Goal: Task Accomplishment & Management: Manage account settings

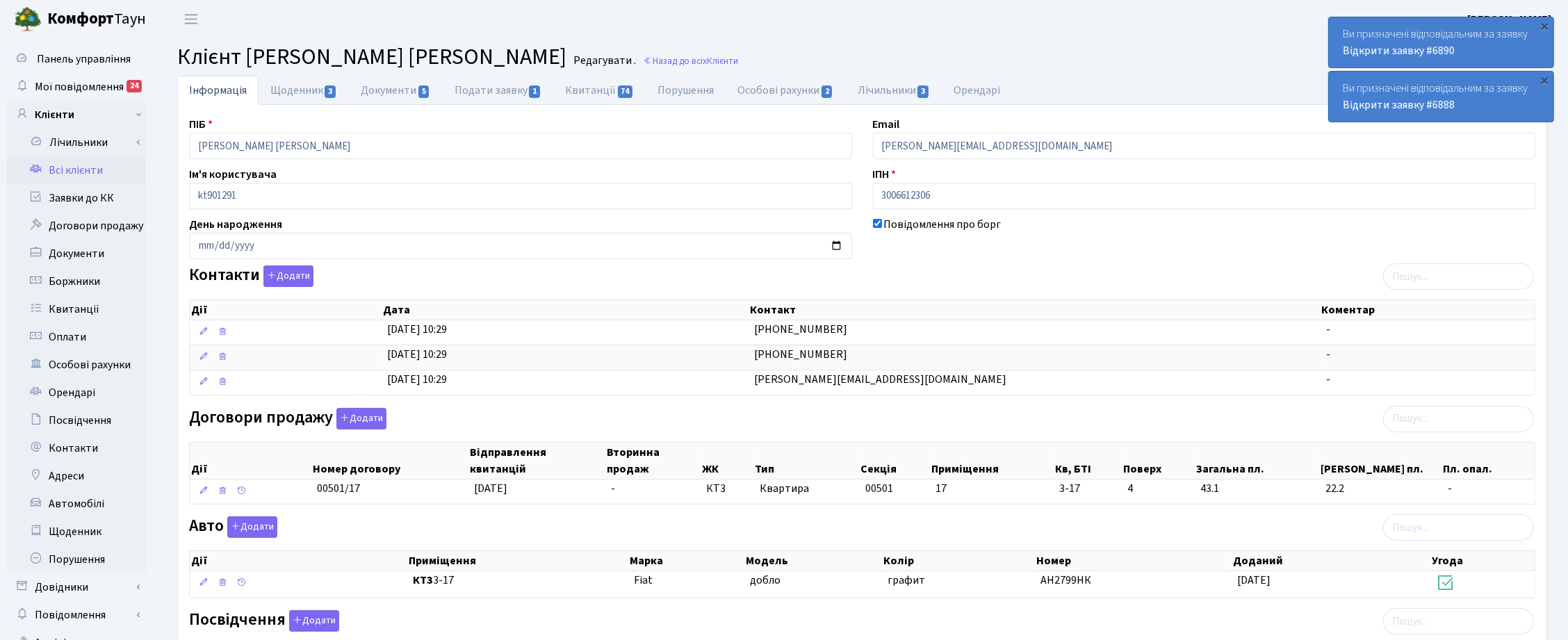
click at [86, 175] on link "Всі клієнти" at bounding box center [76, 171] width 139 height 28
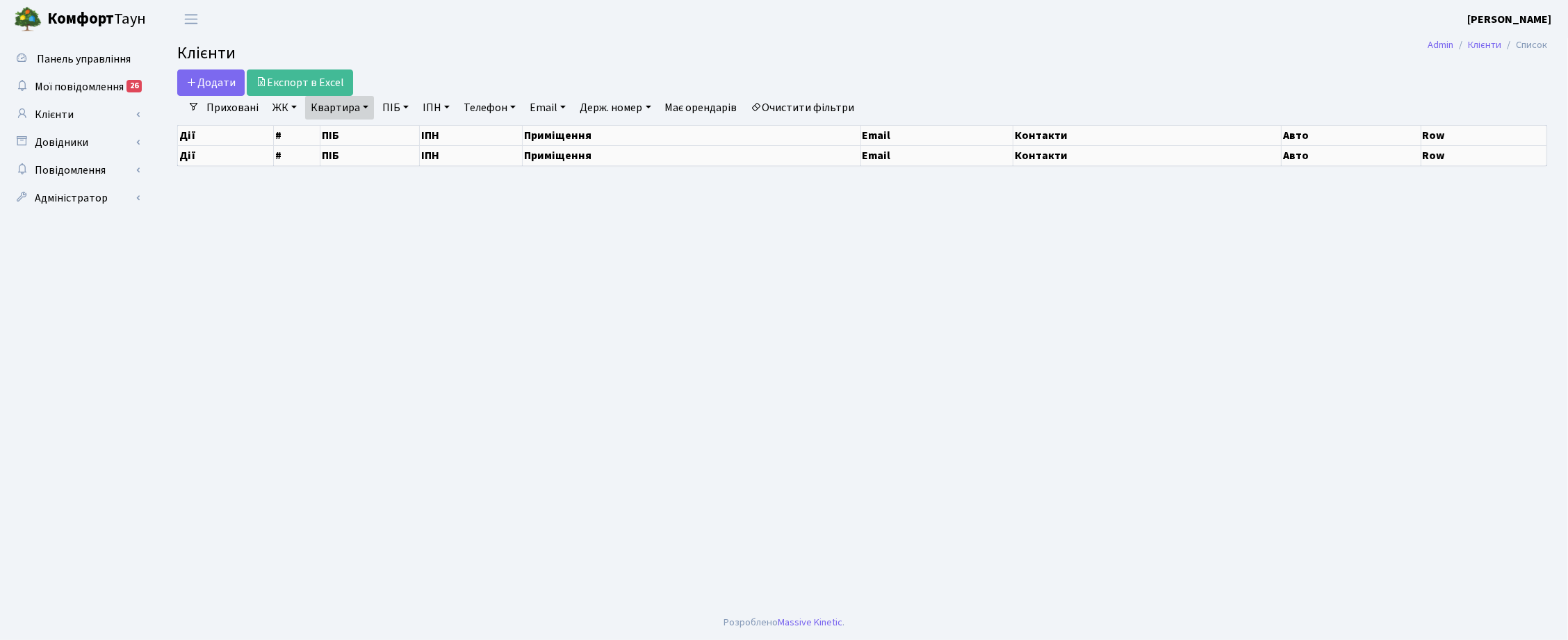
select select "25"
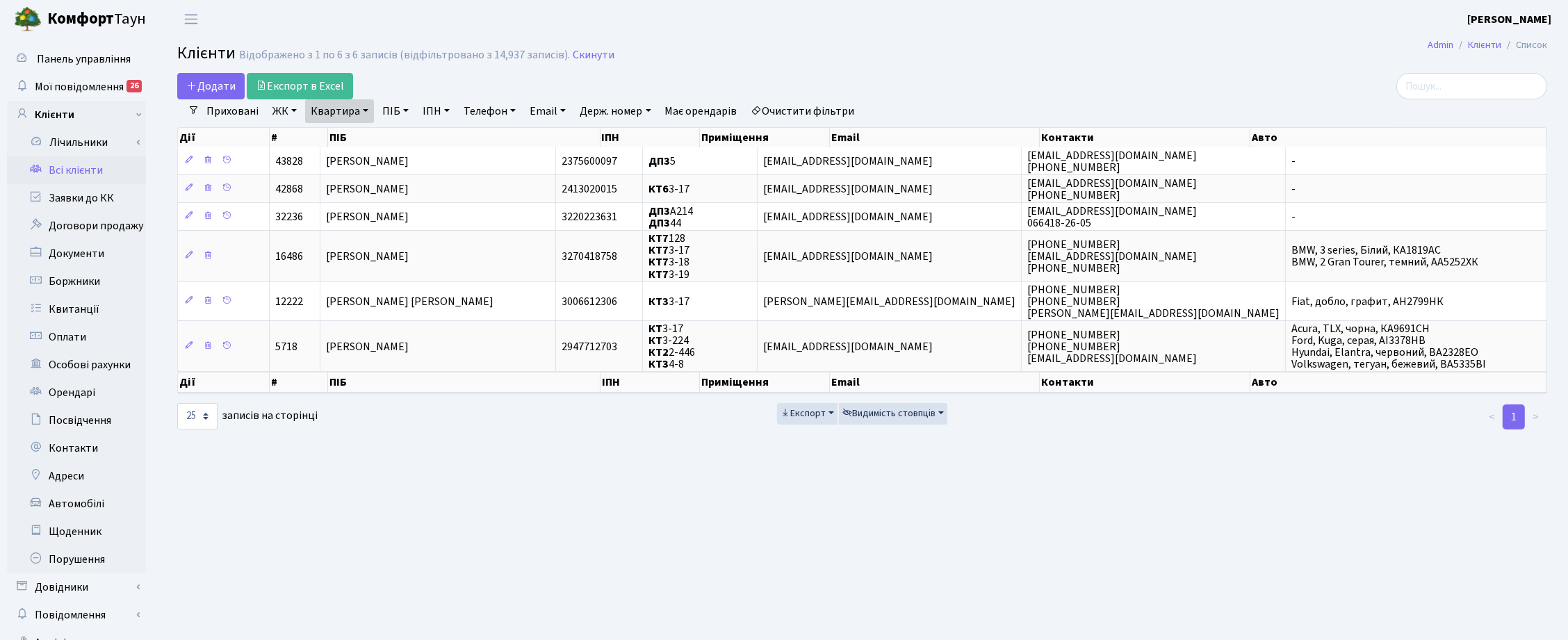
click at [355, 111] on link "Квартира" at bounding box center [339, 111] width 69 height 23
click at [403, 139] on icon at bounding box center [401, 138] width 11 height 11
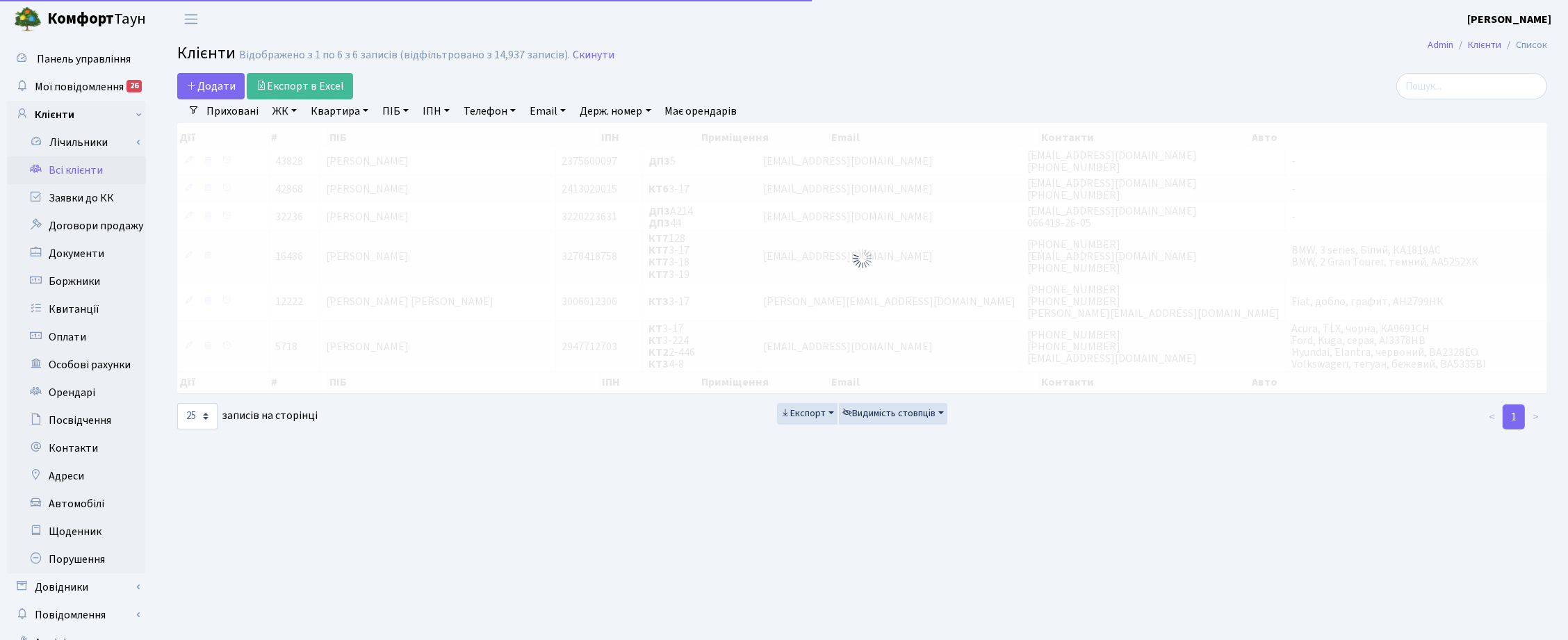
click at [397, 115] on link "ПІБ" at bounding box center [395, 111] width 37 height 23
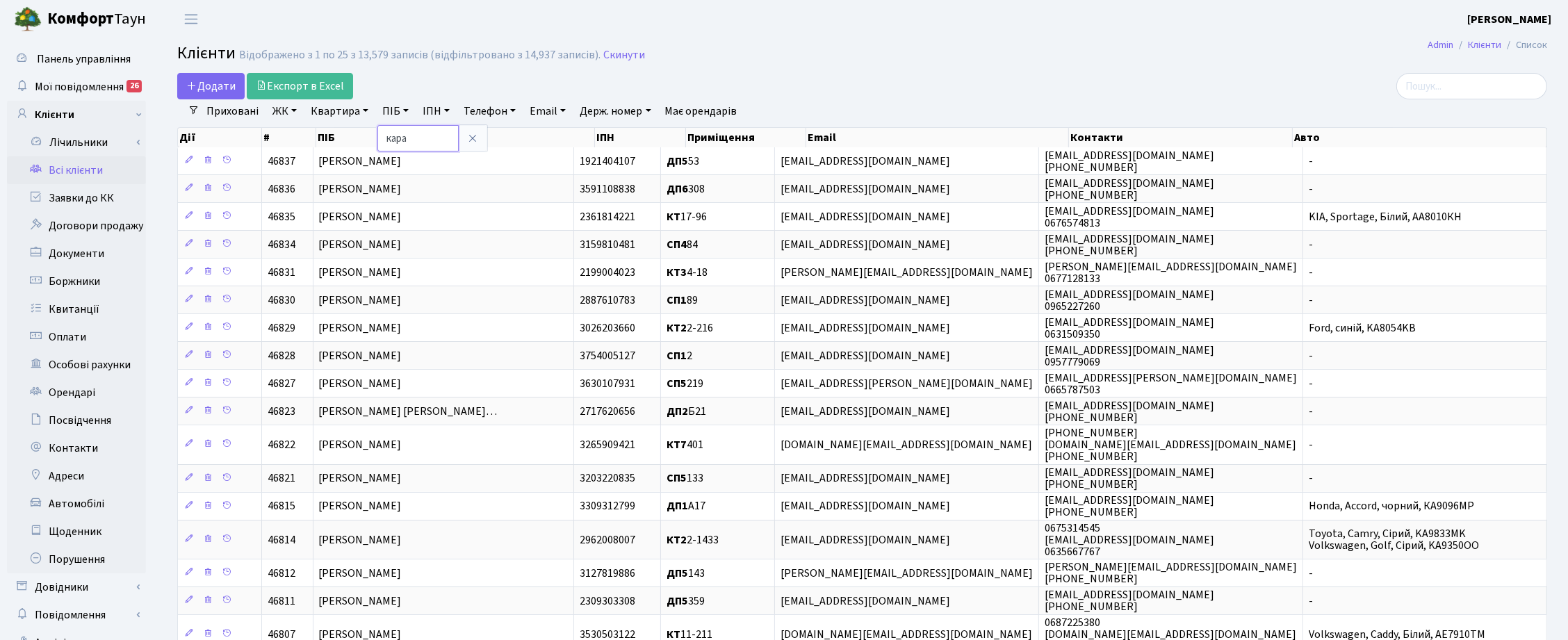
type input "кара"
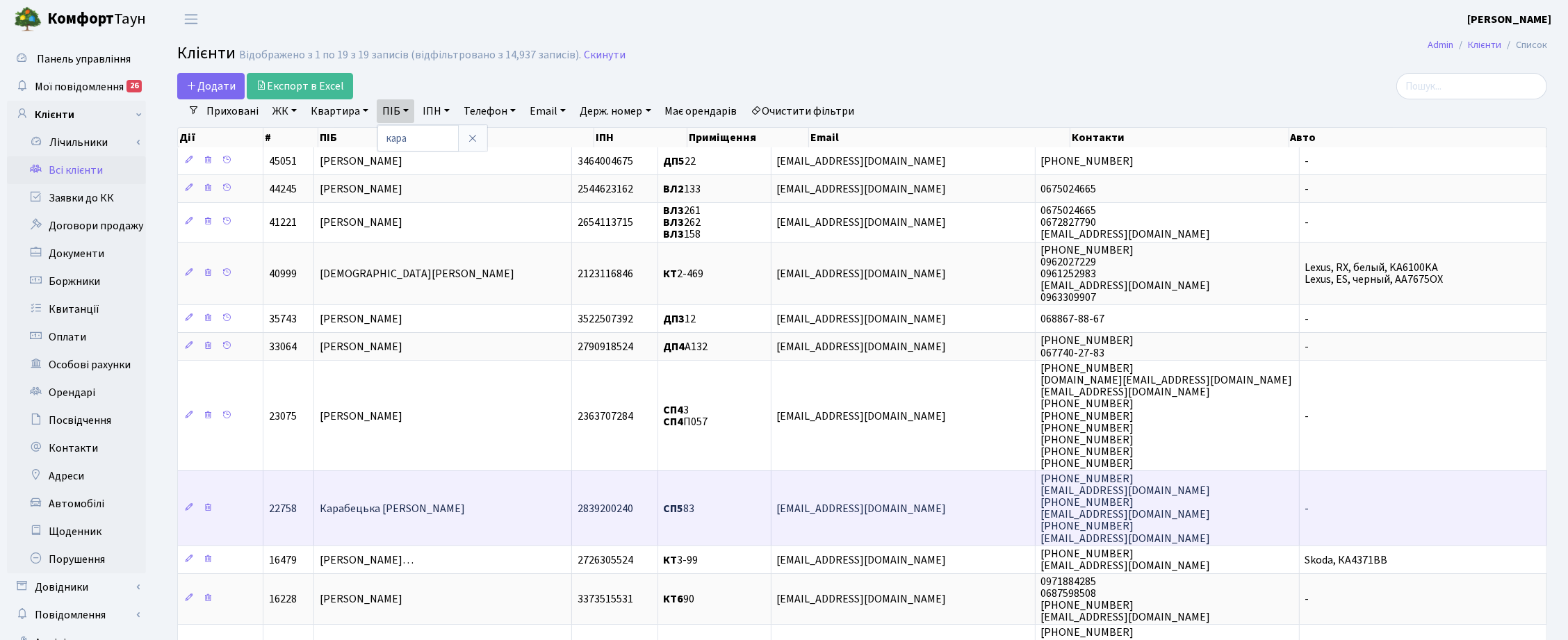
click at [448, 519] on td "Карабецька Вікторія Миколаївна" at bounding box center [443, 508] width 258 height 75
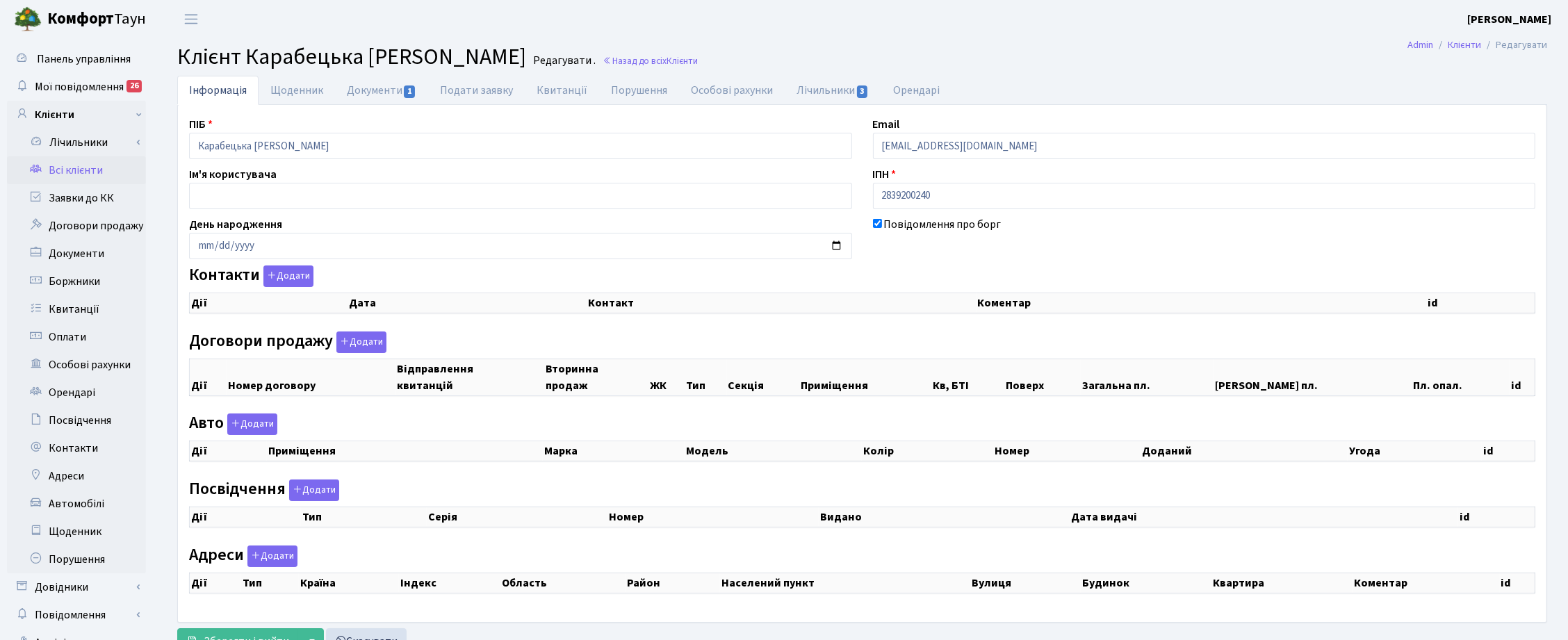
checkbox input "true"
select select "25"
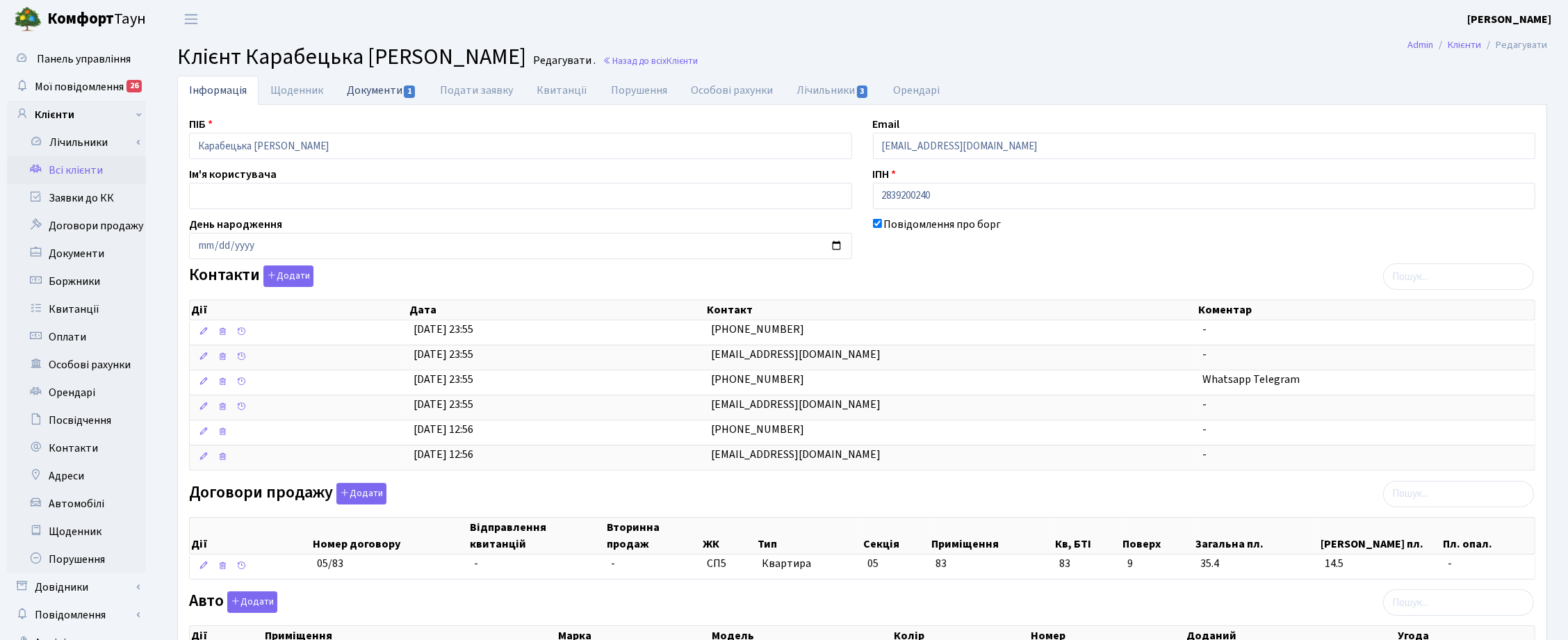
click at [379, 84] on link "Документи 1" at bounding box center [381, 90] width 93 height 29
select select "25"
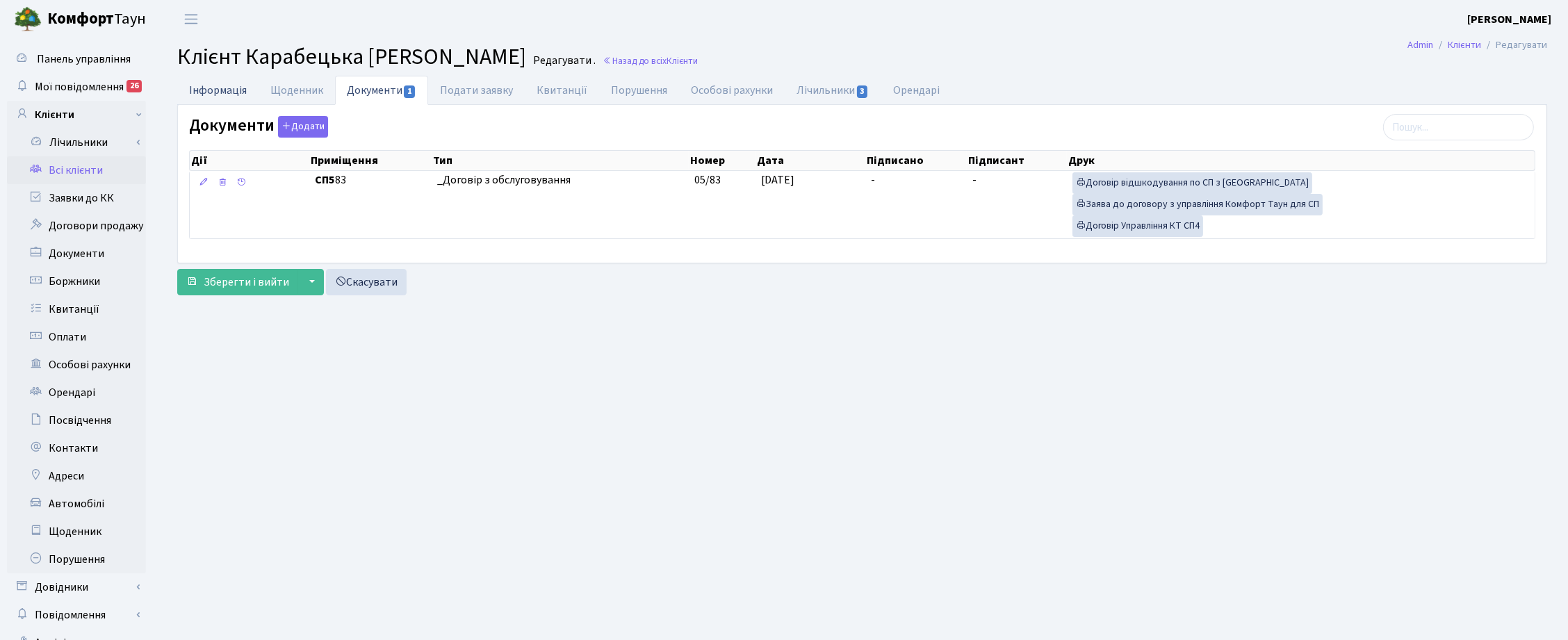
click at [209, 89] on link "Інформація" at bounding box center [217, 90] width 81 height 29
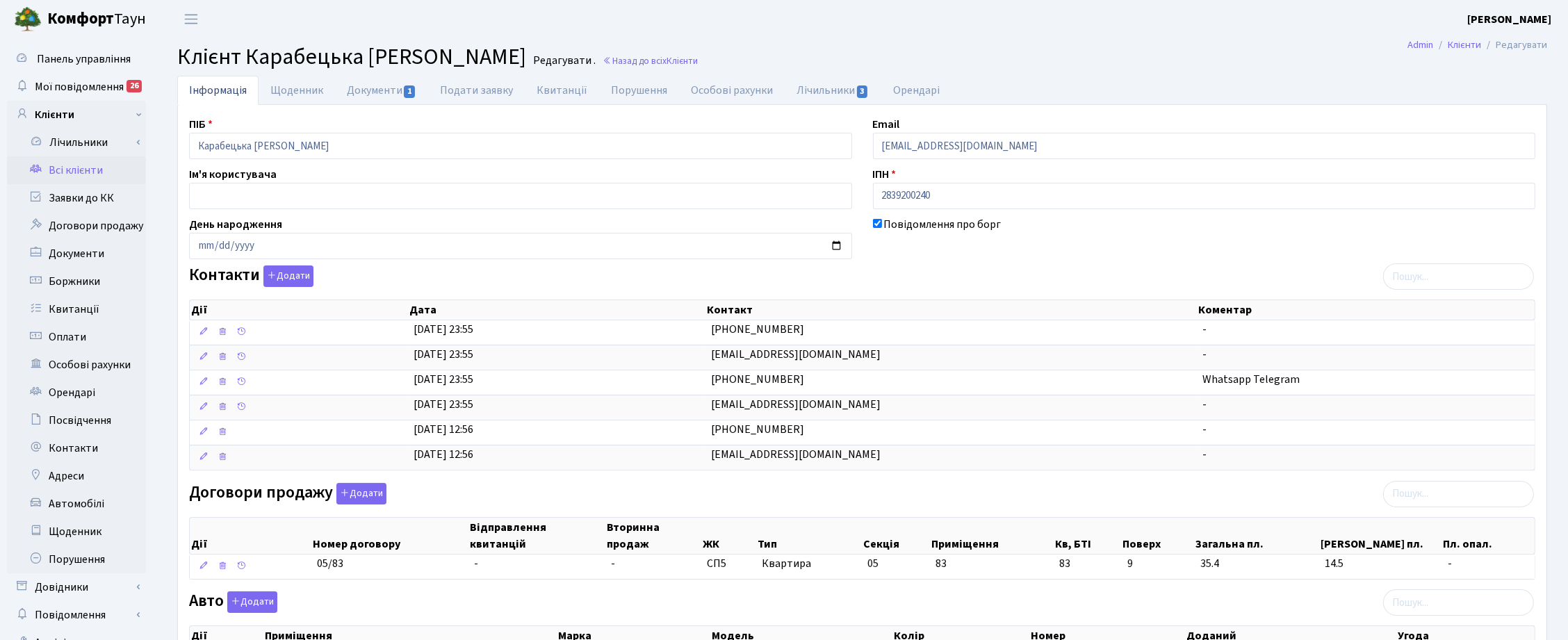
click at [1550, 308] on div "Інформація Щоденник Документи 1 Подати заявку Квитанції Порушення Особові рахун…" at bounding box center [861, 557] width 1390 height 963
click at [1481, 64] on h2 "Клієнт Карабецька Вікторія Миколаївна Редагувати . Назад до всіх Клієнти" at bounding box center [861, 57] width 1369 height 26
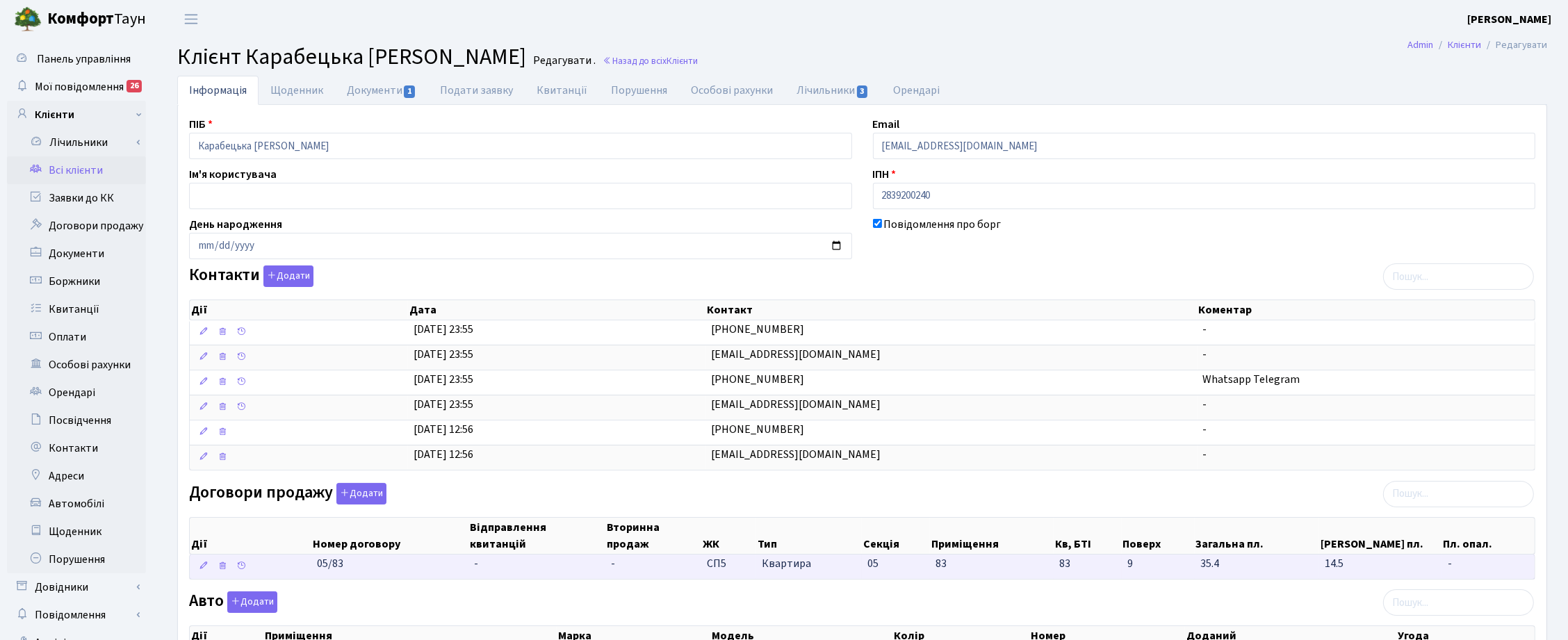
click at [485, 577] on td "-" at bounding box center [536, 567] width 137 height 24
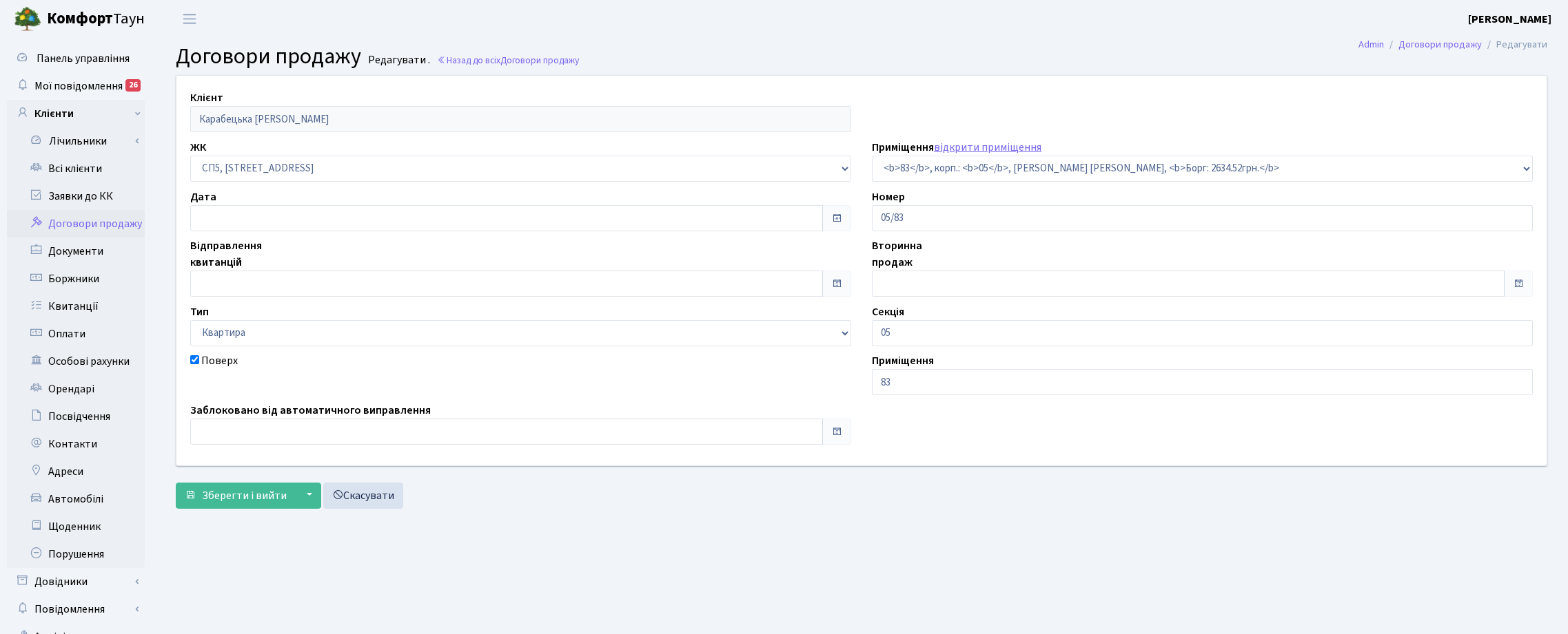
select select "21492"
checkbox input "true"
click at [229, 217] on input "text" at bounding box center [504, 218] width 627 height 26
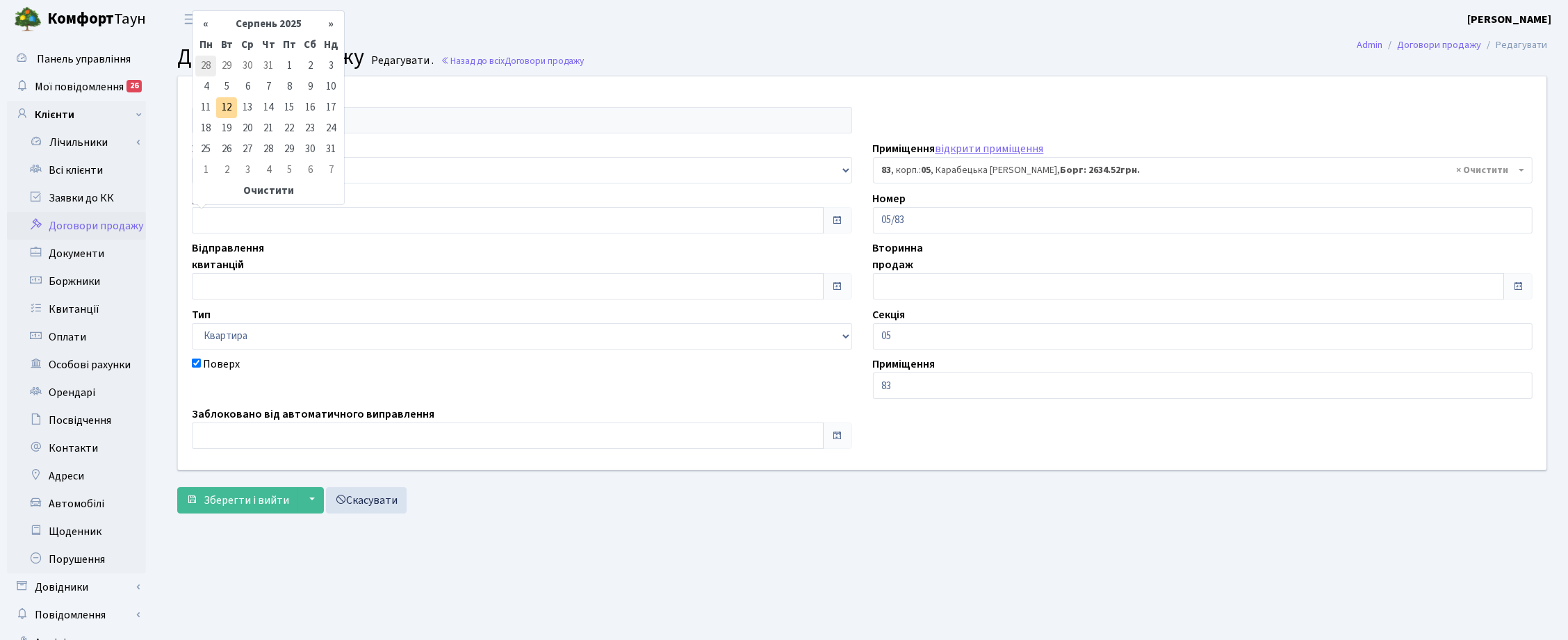
click at [209, 60] on td "28" at bounding box center [205, 66] width 21 height 21
type input "[DATE]"
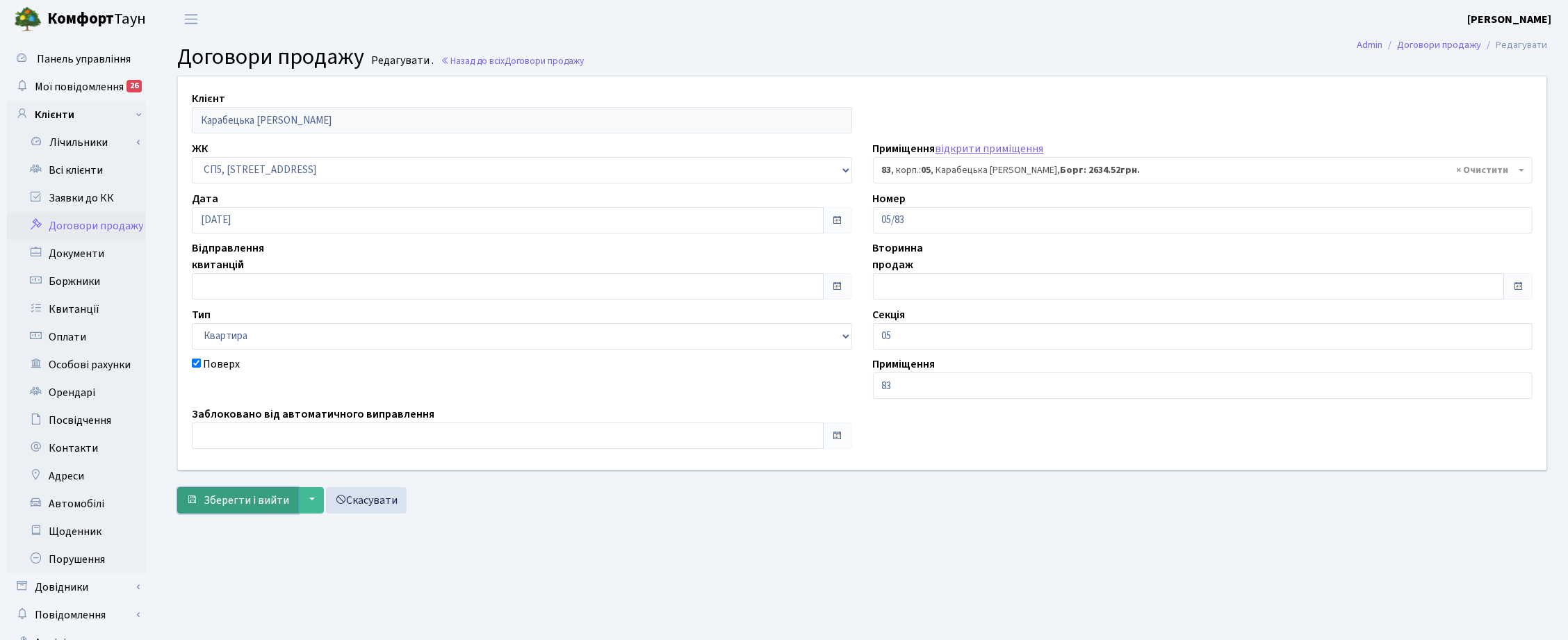
click at [230, 494] on span "Зберегти і вийти" at bounding box center [246, 500] width 86 height 15
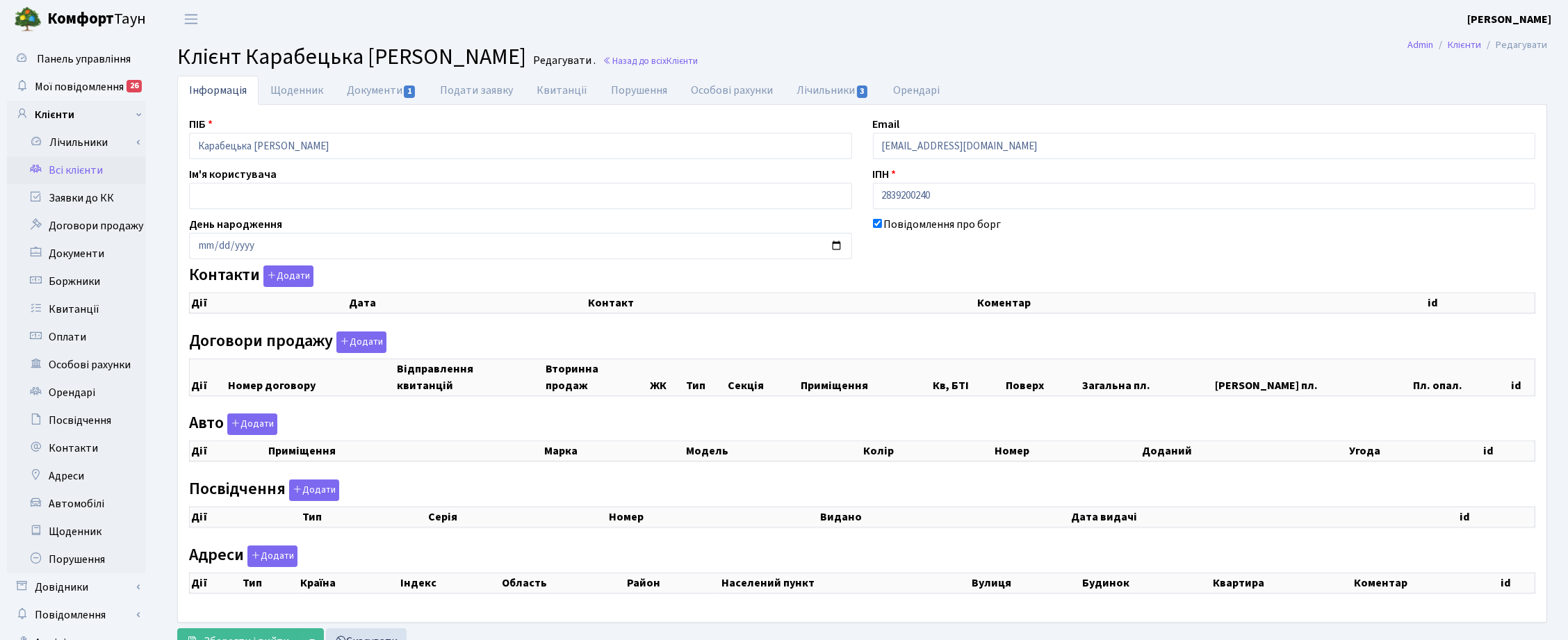
checkbox input "true"
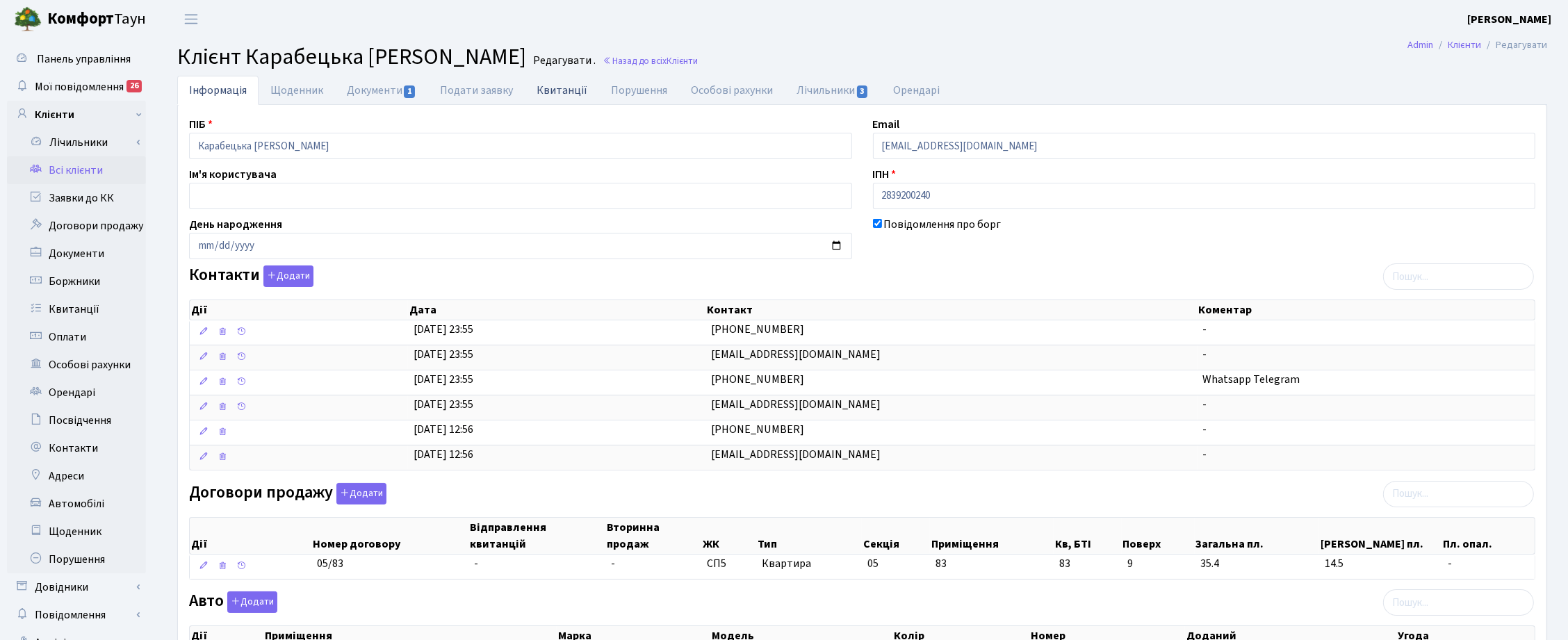
click at [550, 89] on link "Квитанції" at bounding box center [562, 90] width 75 height 29
select select "25"
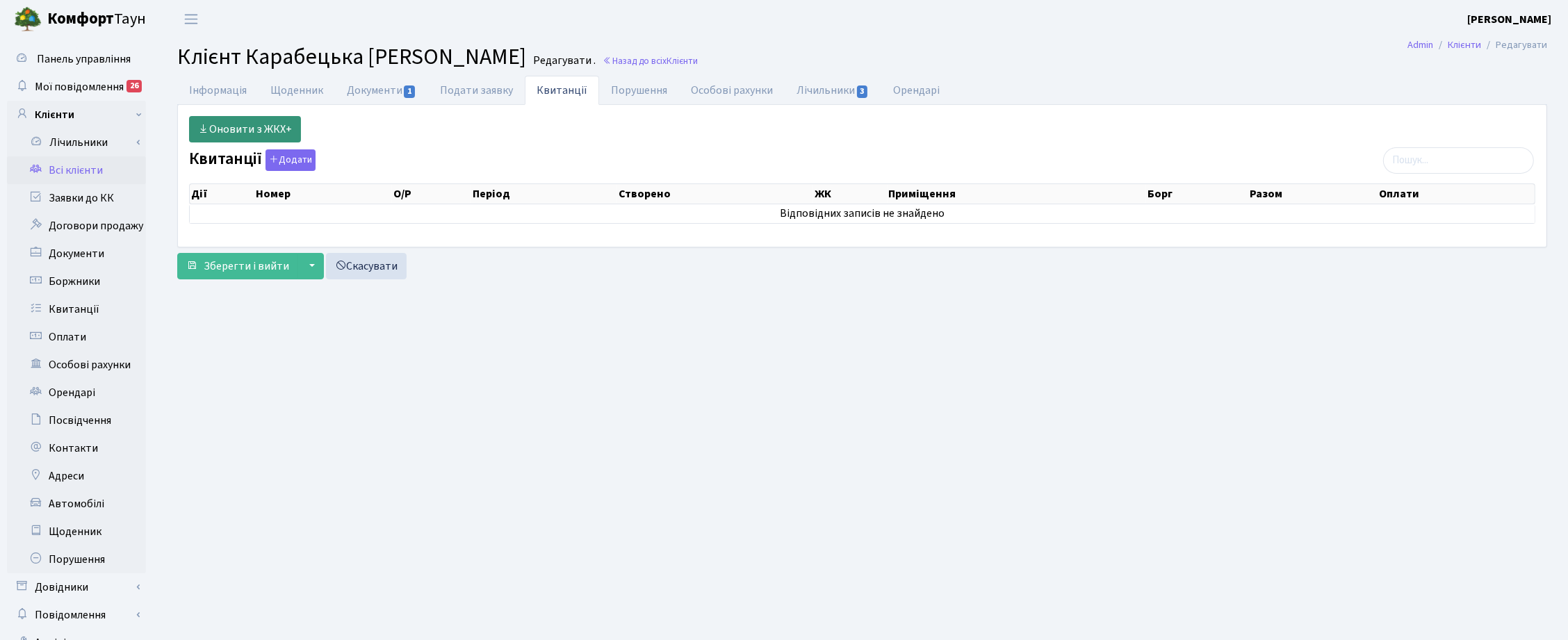
click at [233, 129] on link "Оновити з ЖКХ+" at bounding box center [245, 129] width 112 height 26
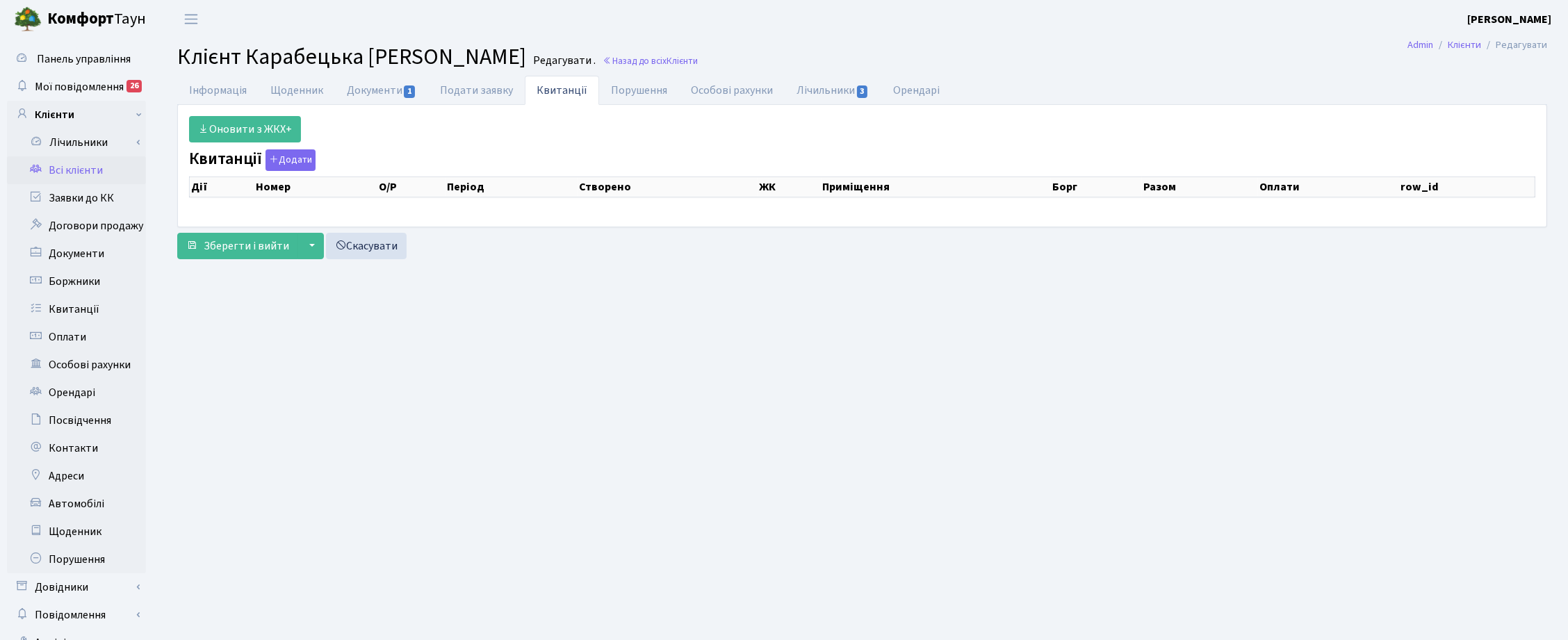
select select "25"
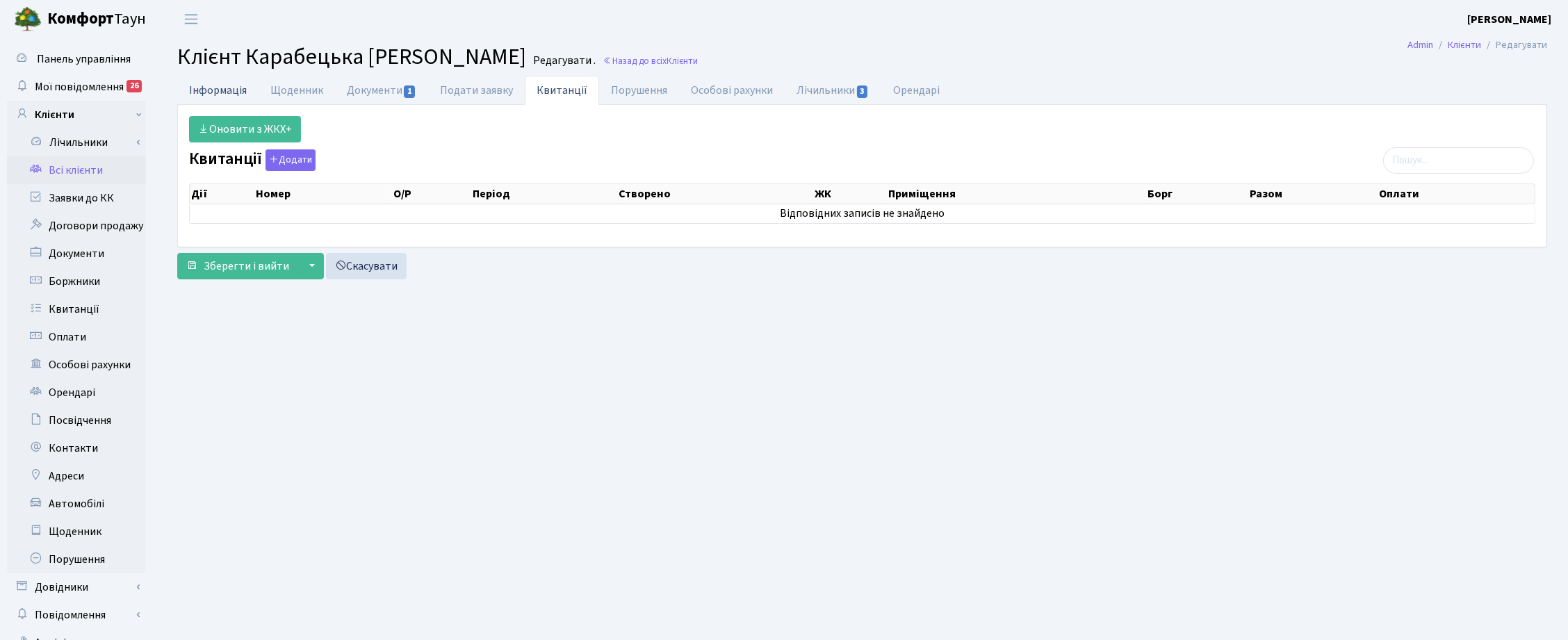
click at [221, 90] on link "Інформація" at bounding box center [217, 90] width 81 height 29
select select "25"
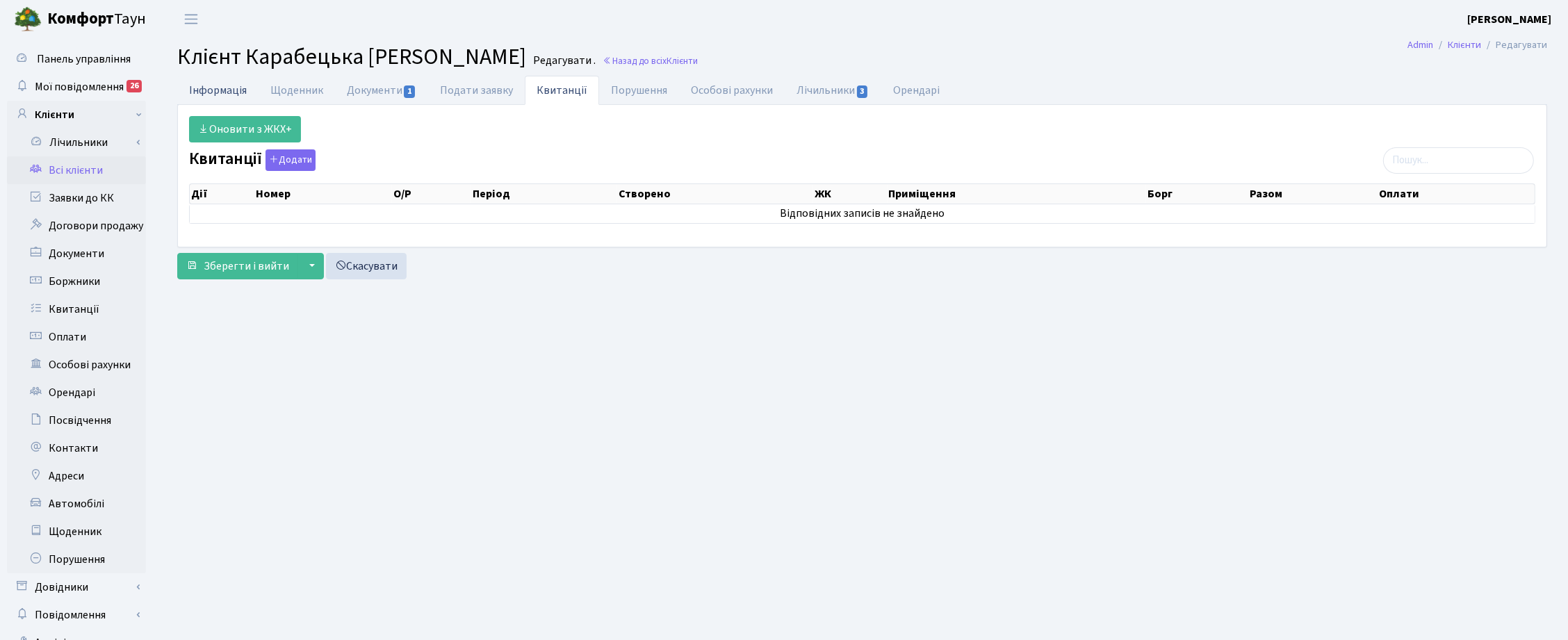
select select "25"
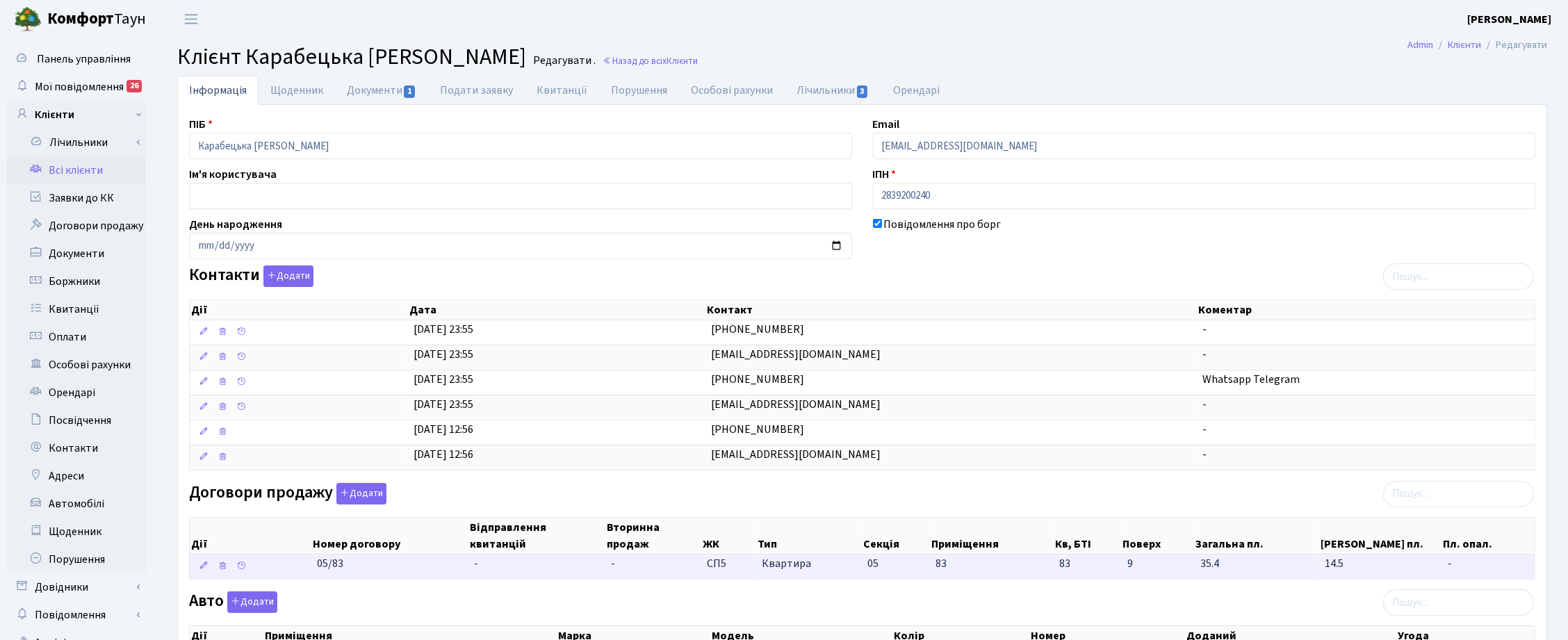
click at [494, 578] on td "-" at bounding box center [536, 567] width 137 height 24
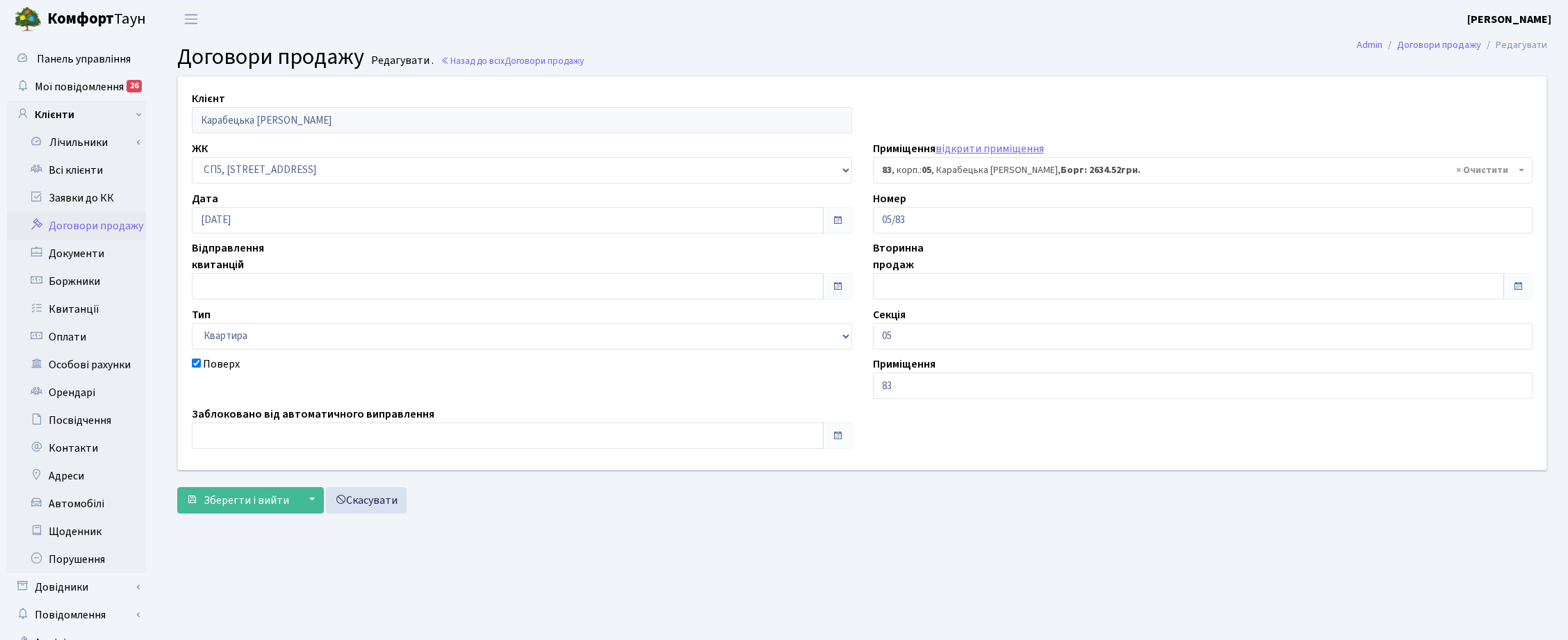
select select "21492"
click at [231, 499] on span "Зберегти і вийти" at bounding box center [246, 500] width 86 height 15
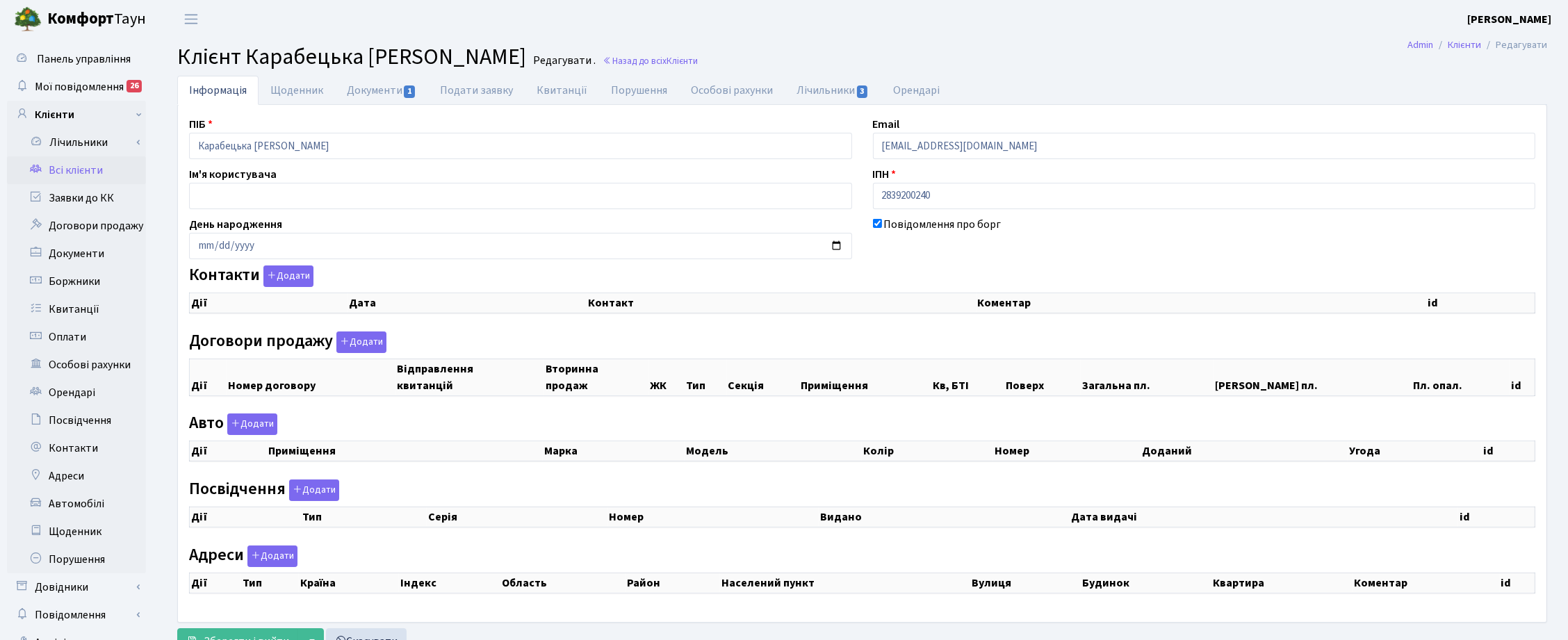
checkbox input "true"
select select "25"
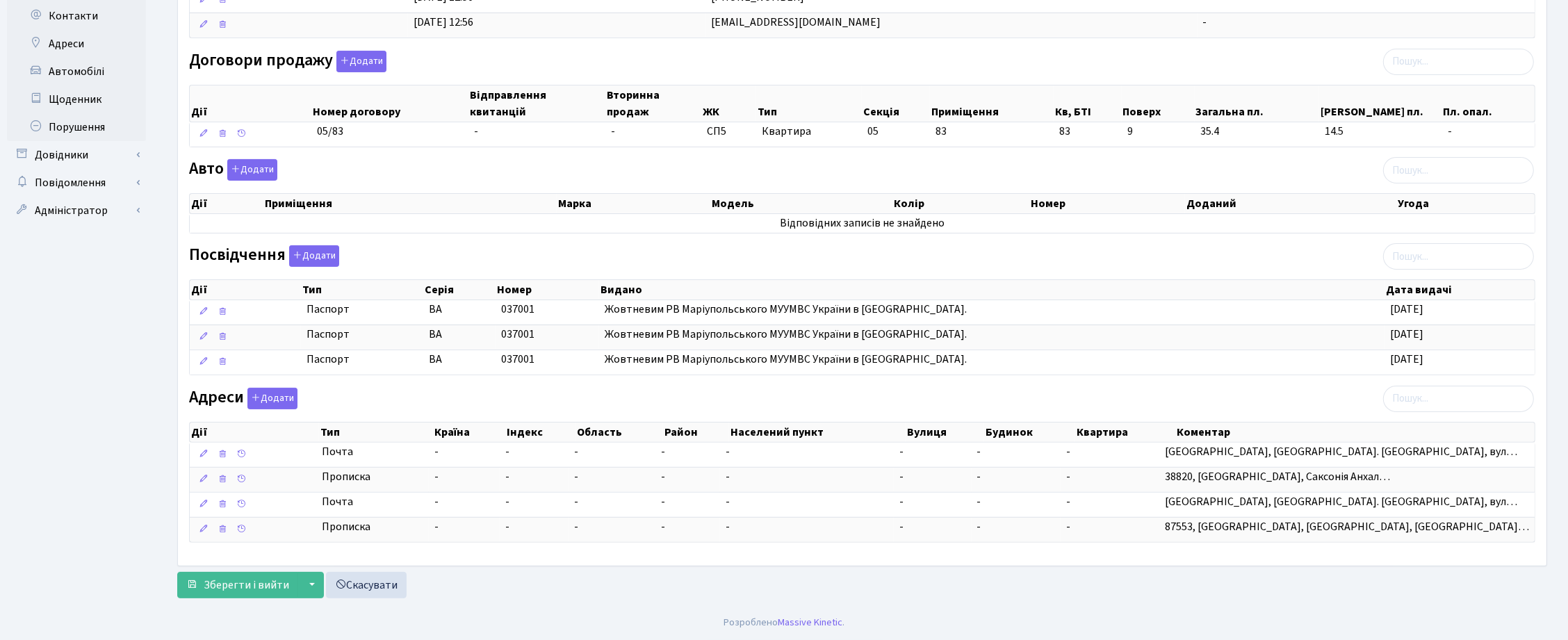
scroll to position [443, 0]
click at [223, 594] on button "Зберегти і вийти" at bounding box center [238, 585] width 121 height 26
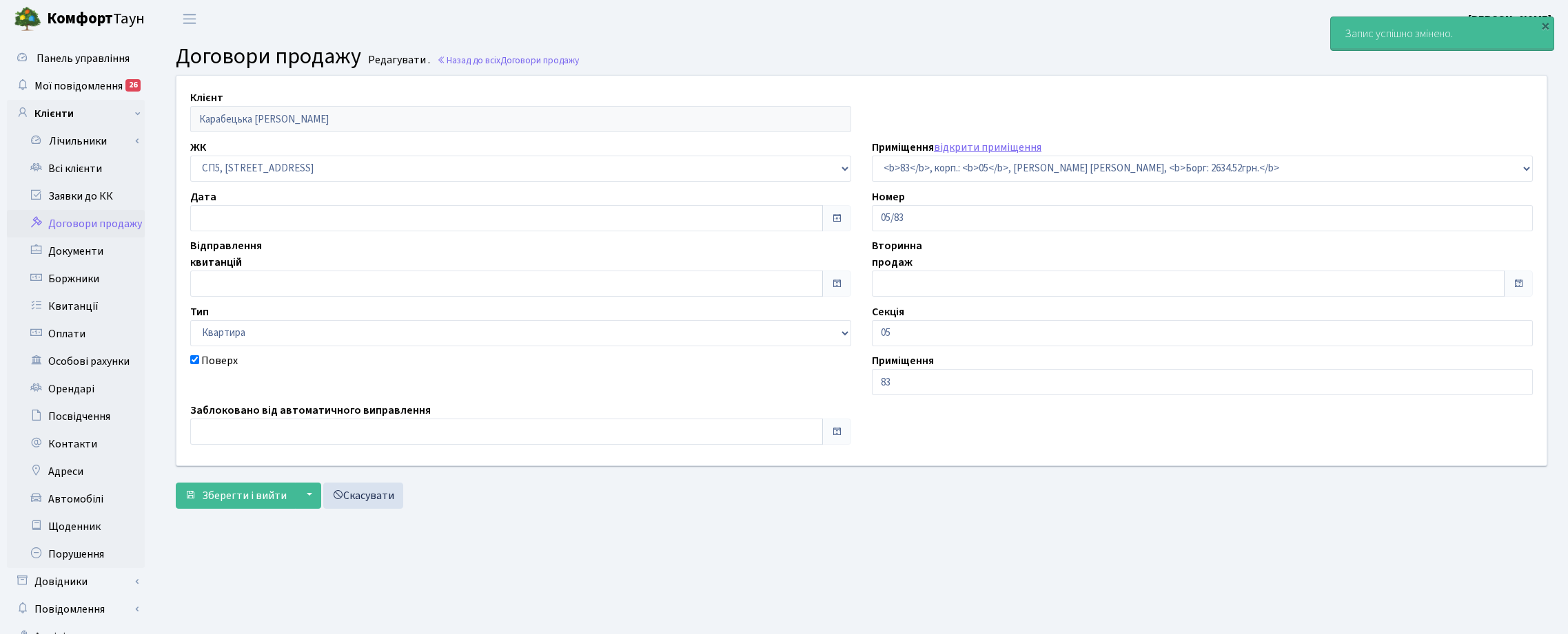
select select "21492"
type input "[DATE]"
checkbox input "true"
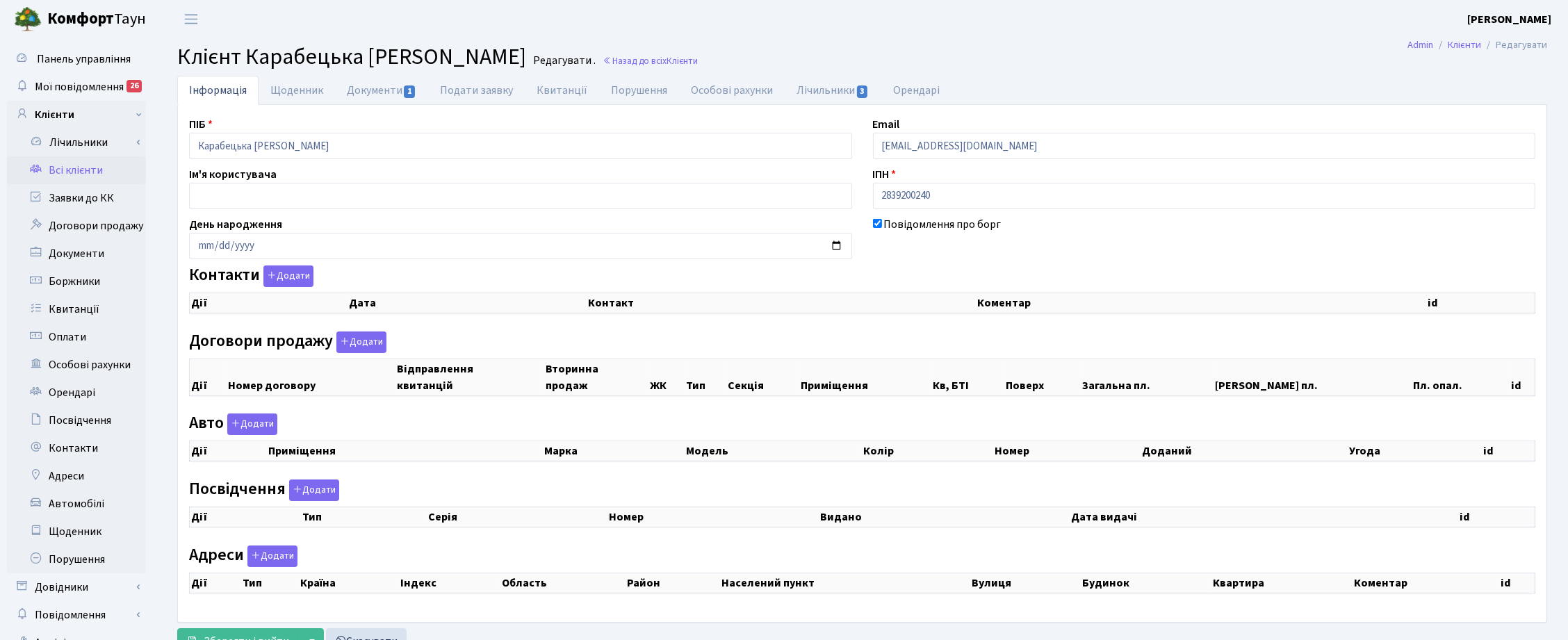
scroll to position [60, 0]
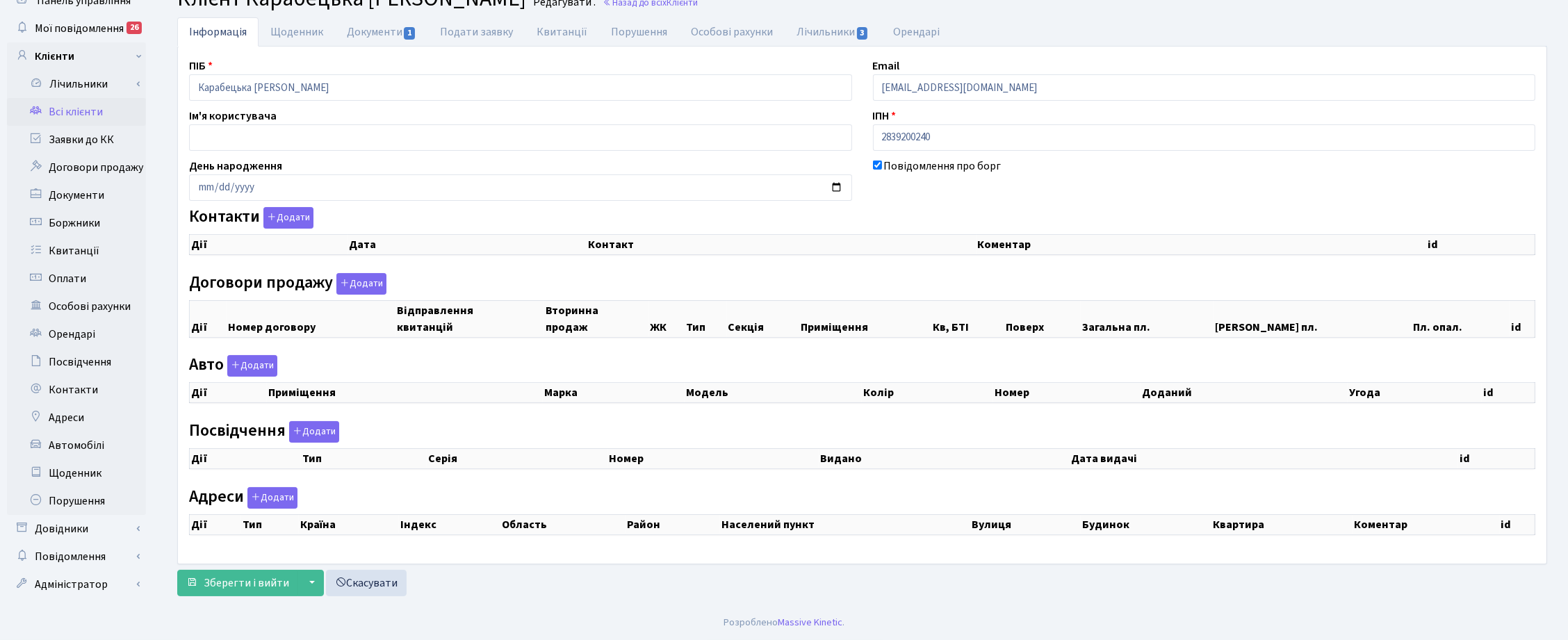
checkbox input "true"
select select "25"
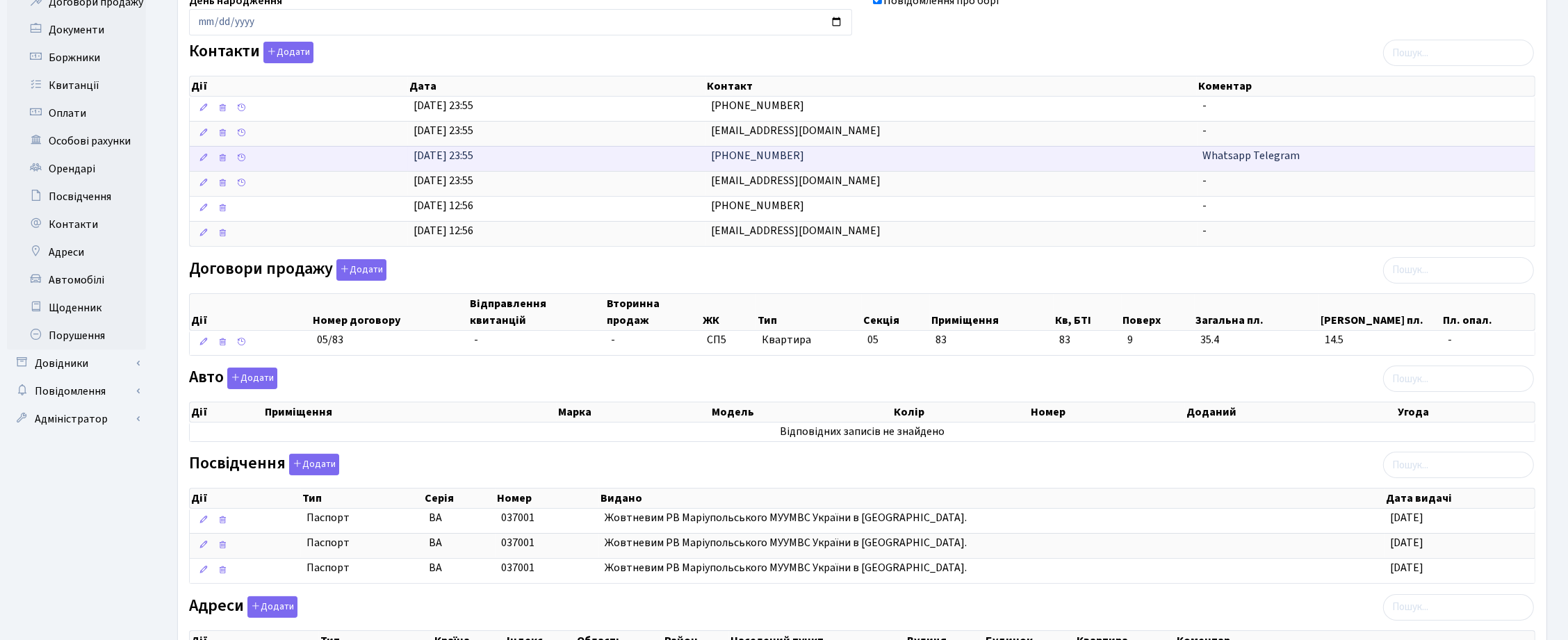
scroll to position [233, 0]
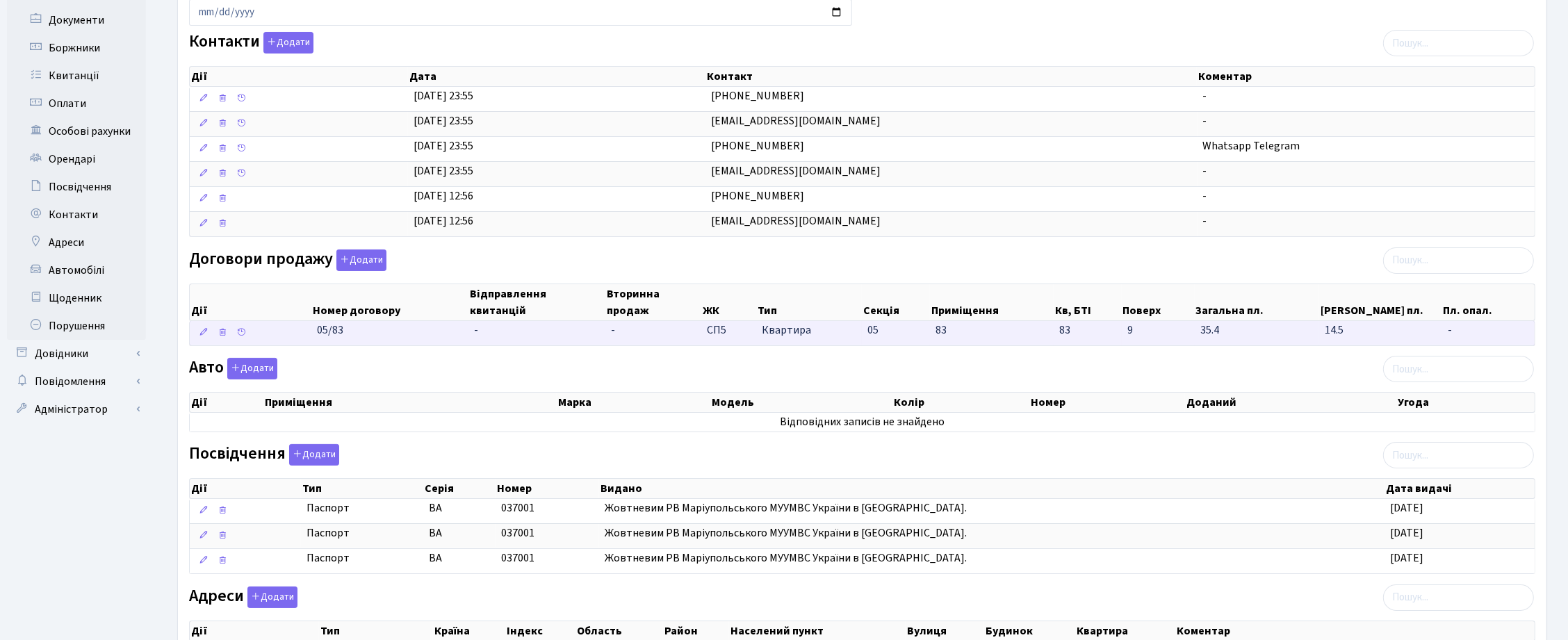
click at [492, 335] on td "-" at bounding box center [536, 333] width 137 height 24
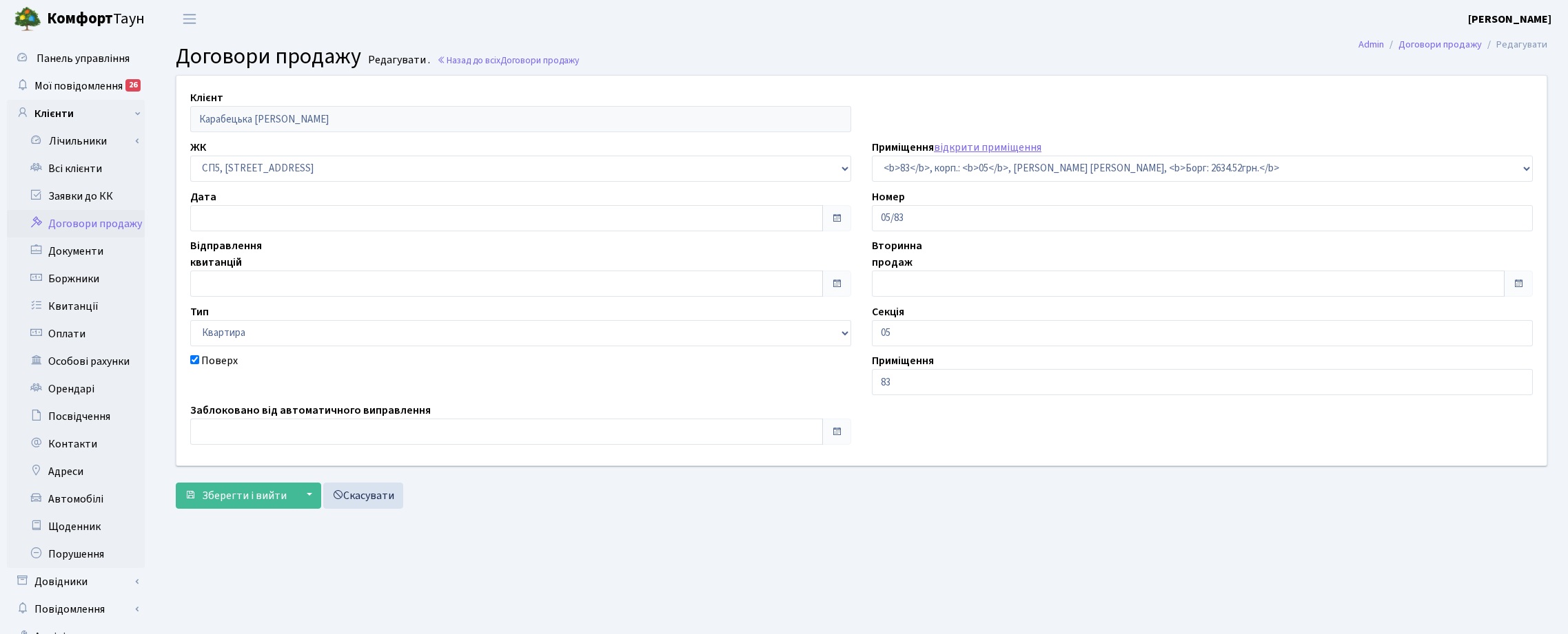
select select "21492"
type input "[DATE]"
checkbox input "true"
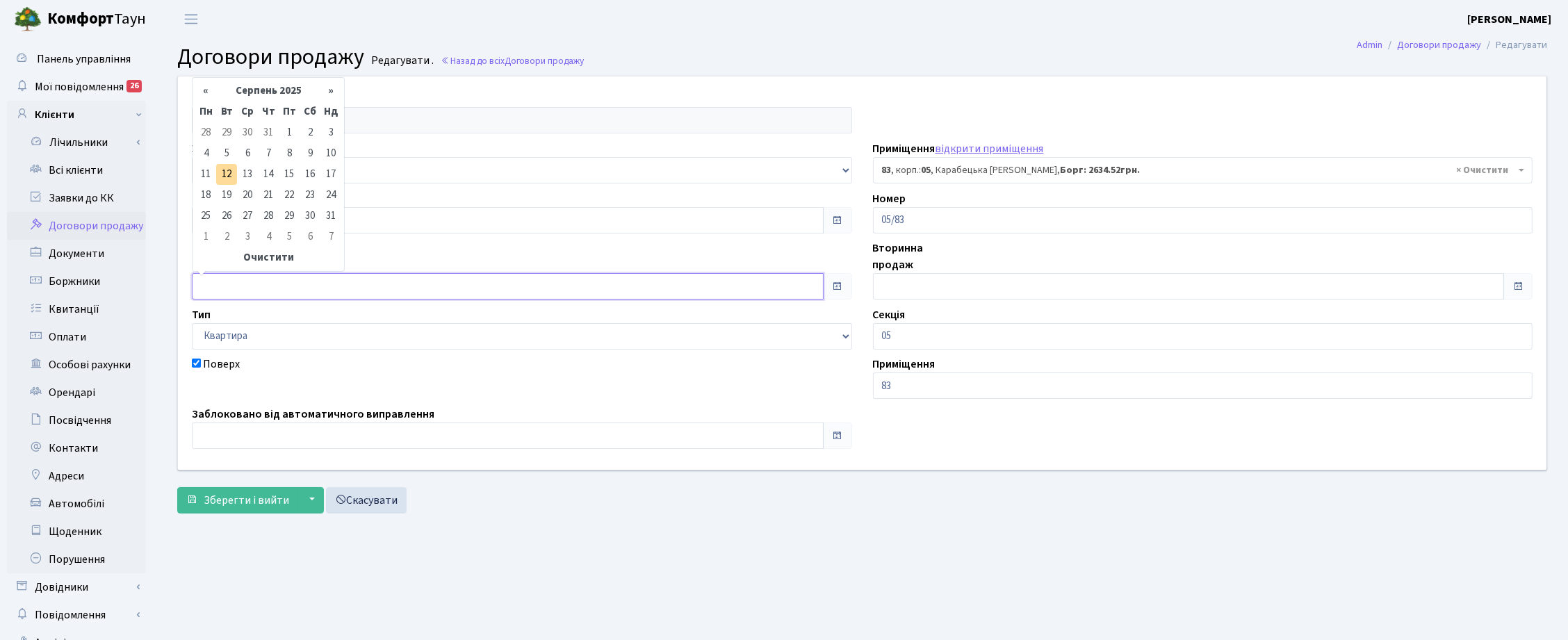
click at [203, 289] on input "text" at bounding box center [508, 286] width 632 height 26
click at [206, 131] on td "28" at bounding box center [205, 132] width 21 height 21
type input "[DATE]"
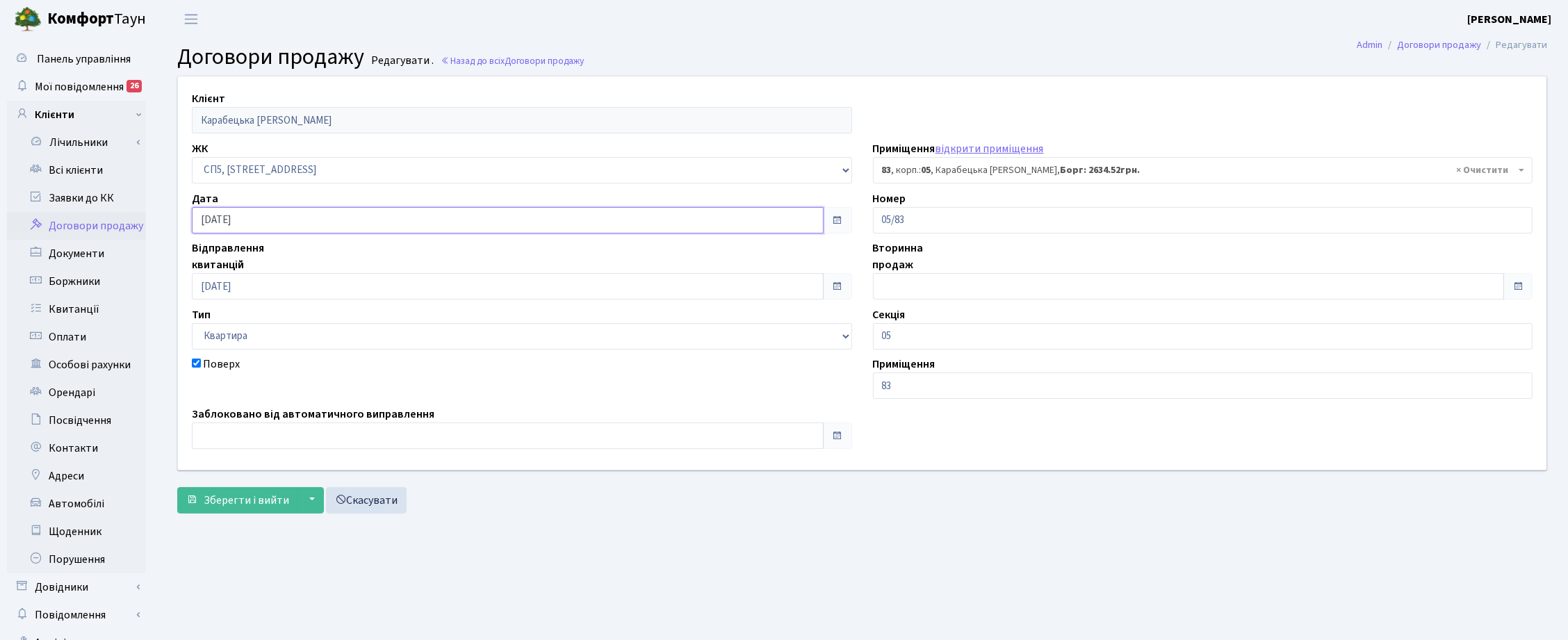
click at [817, 221] on input "[DATE]" at bounding box center [508, 220] width 632 height 26
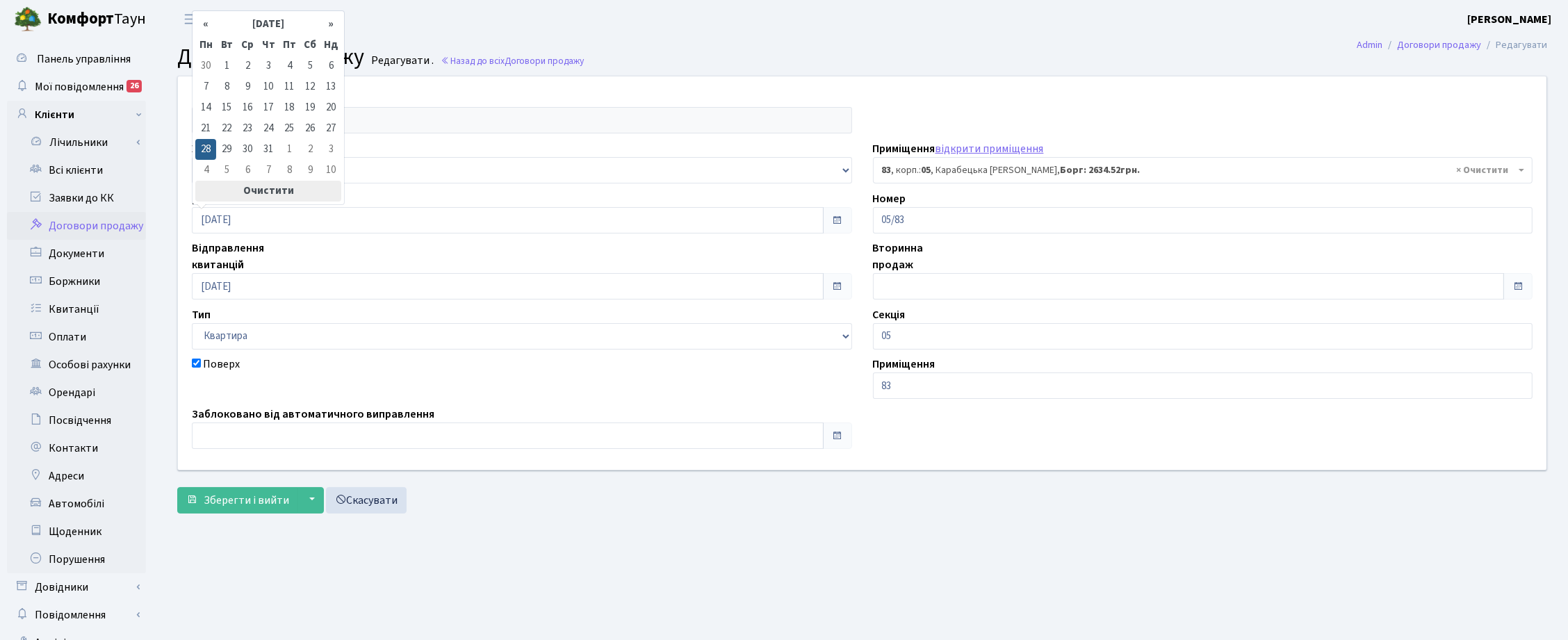
click at [255, 189] on th "Очистити" at bounding box center [268, 191] width 146 height 21
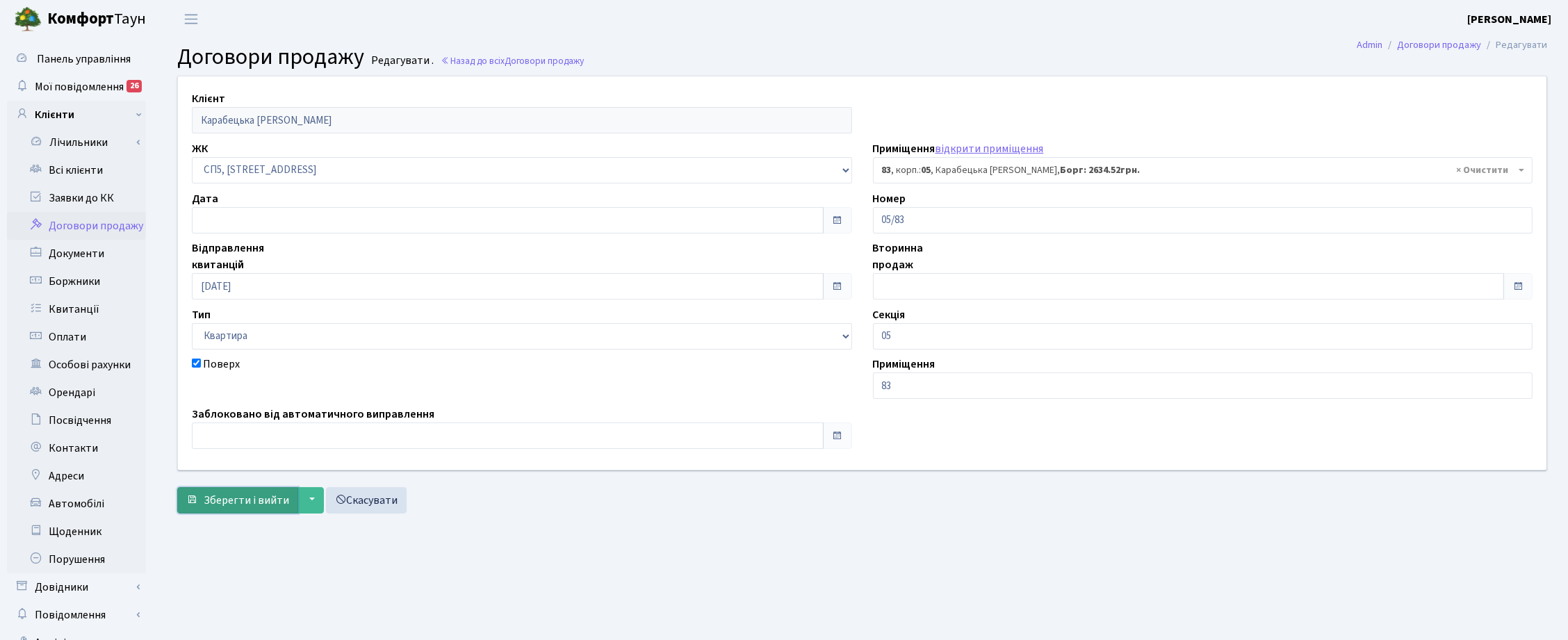
click at [247, 494] on span "Зберегти і вийти" at bounding box center [246, 500] width 86 height 15
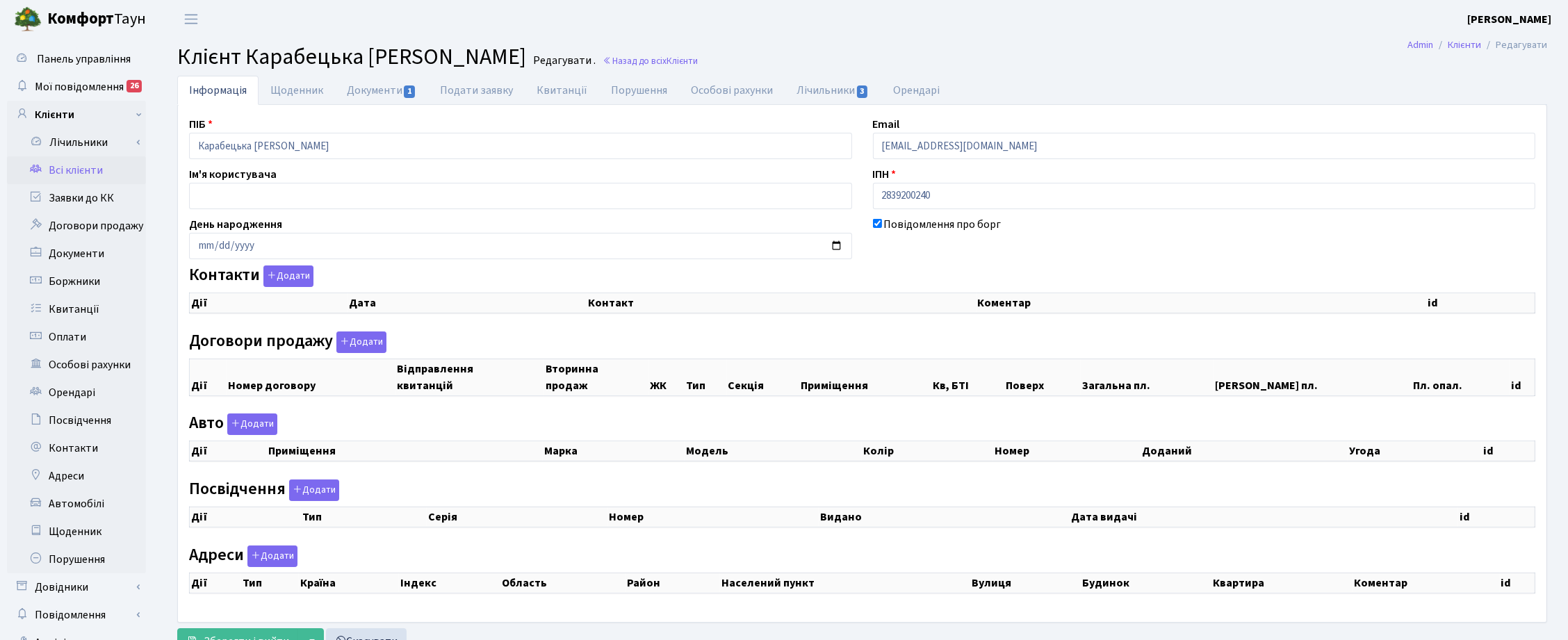
checkbox input "true"
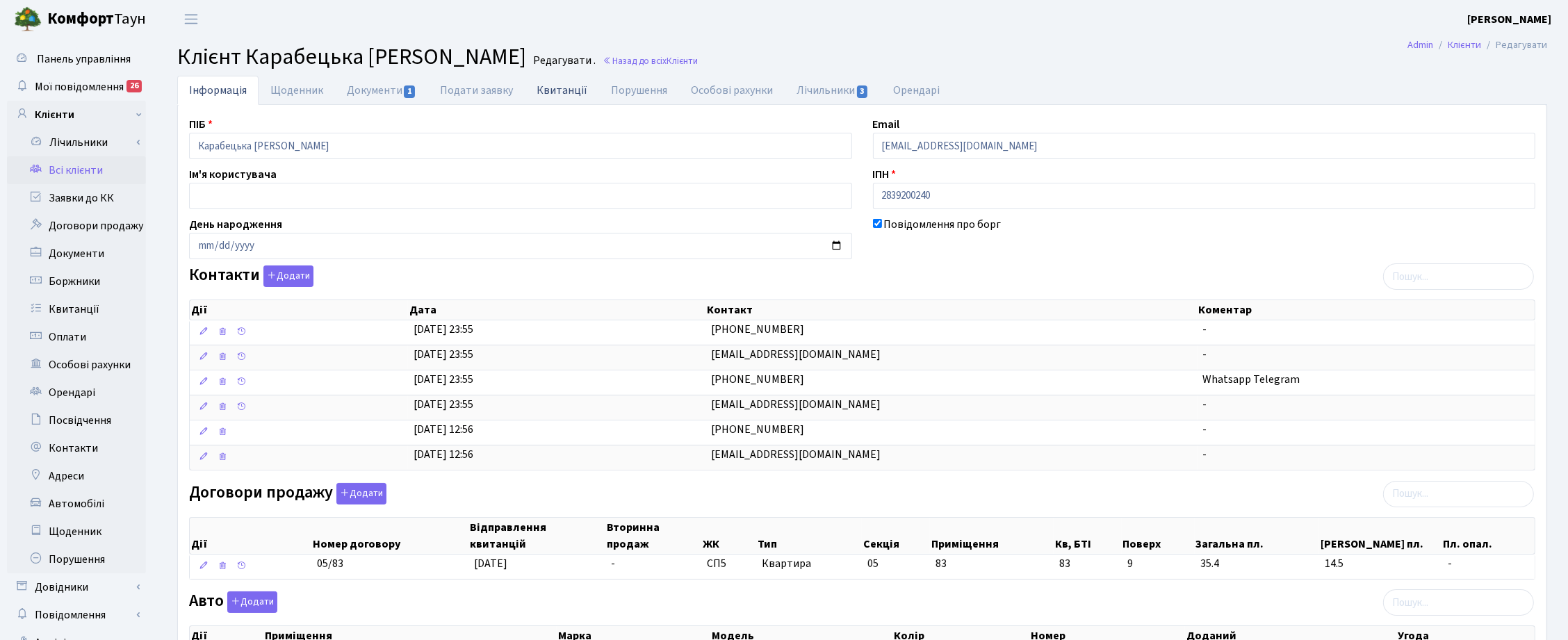
click at [567, 89] on link "Квитанції" at bounding box center [562, 90] width 75 height 29
select select "25"
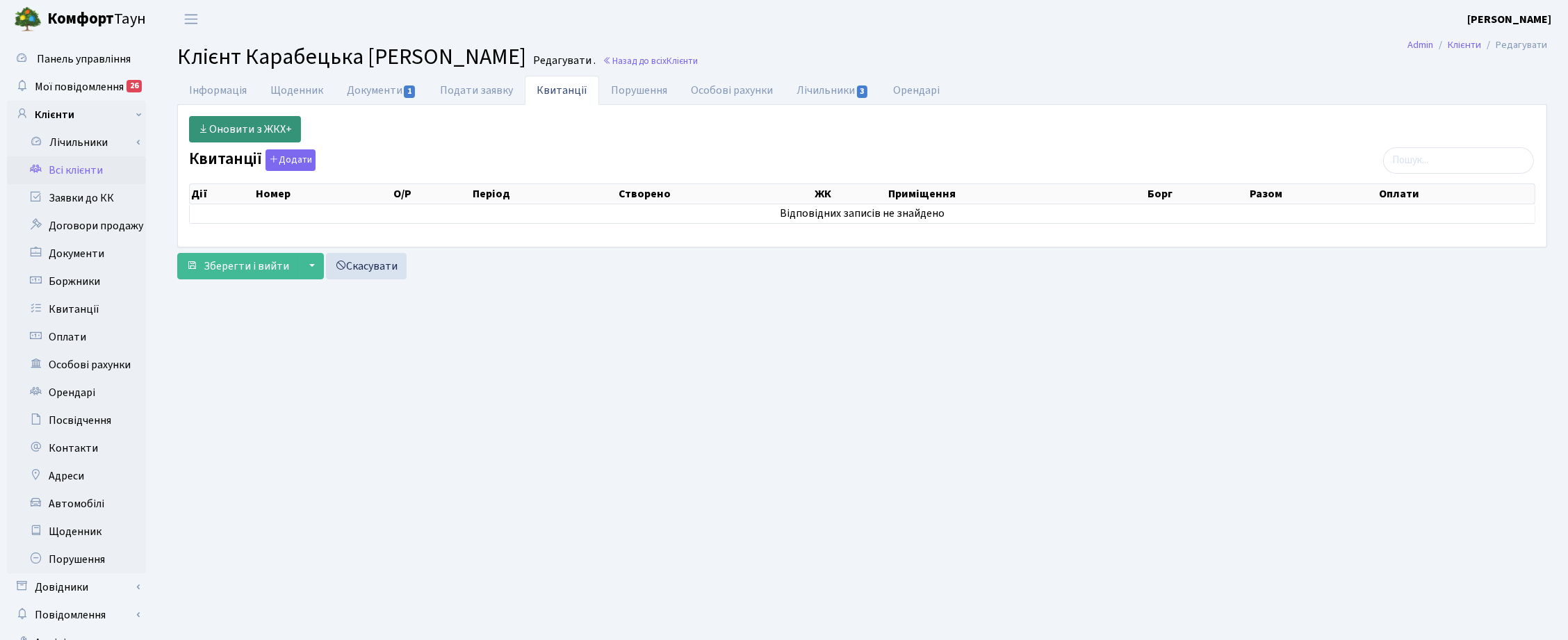
click at [253, 126] on link "Оновити з ЖКХ+" at bounding box center [245, 129] width 112 height 26
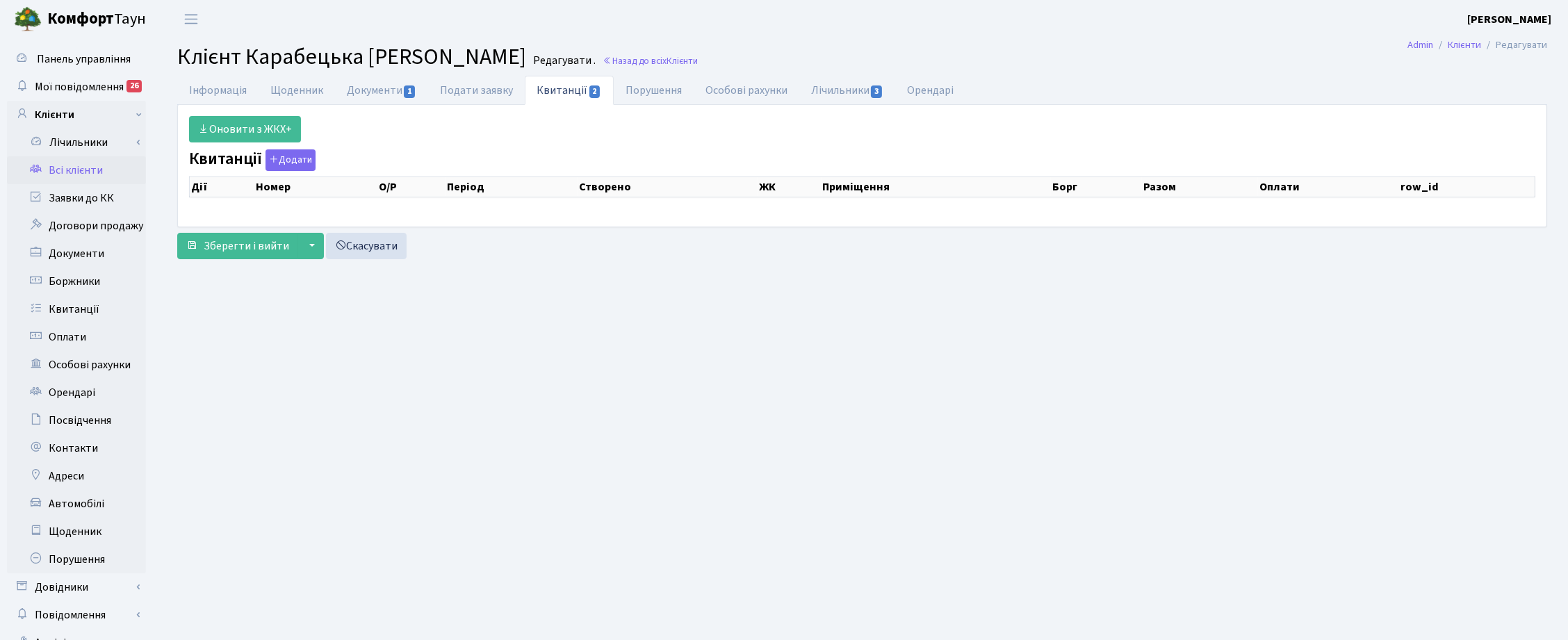
select select "25"
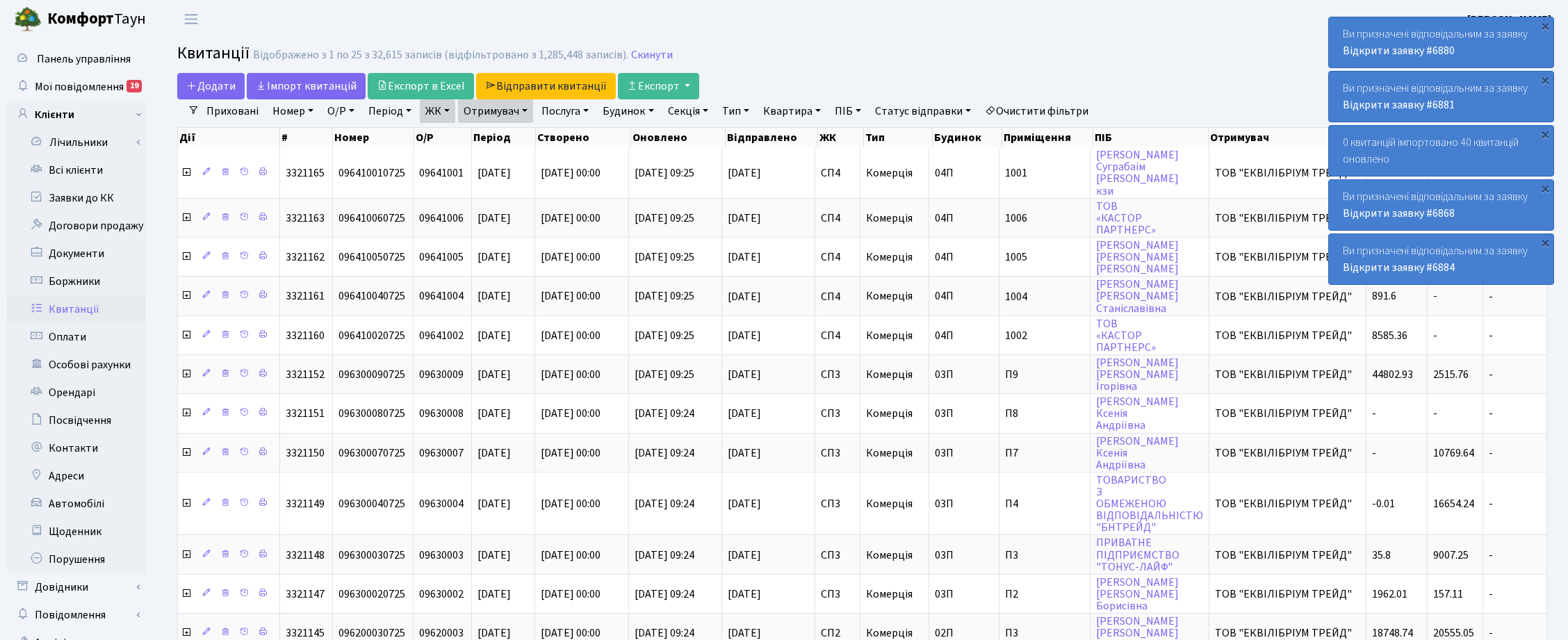
select select "25"
click at [645, 54] on link "Скинути" at bounding box center [652, 55] width 42 height 13
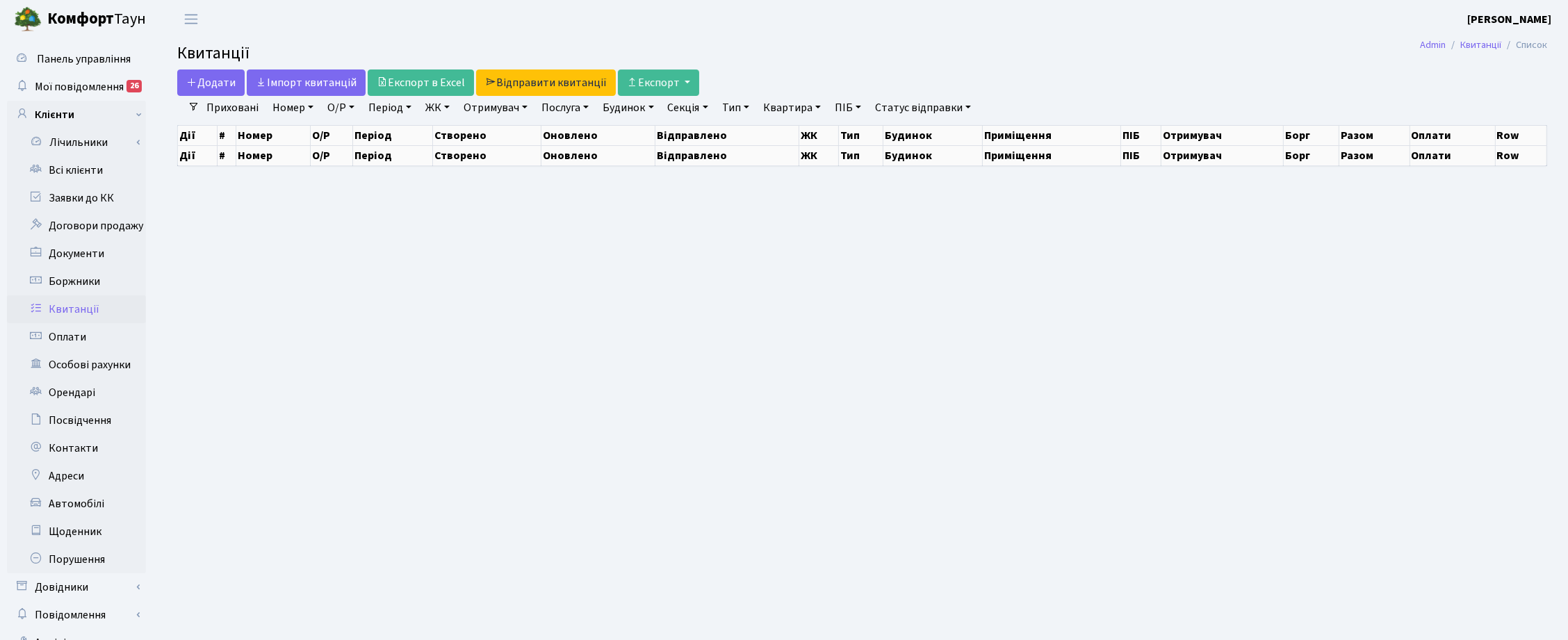
select select "25"
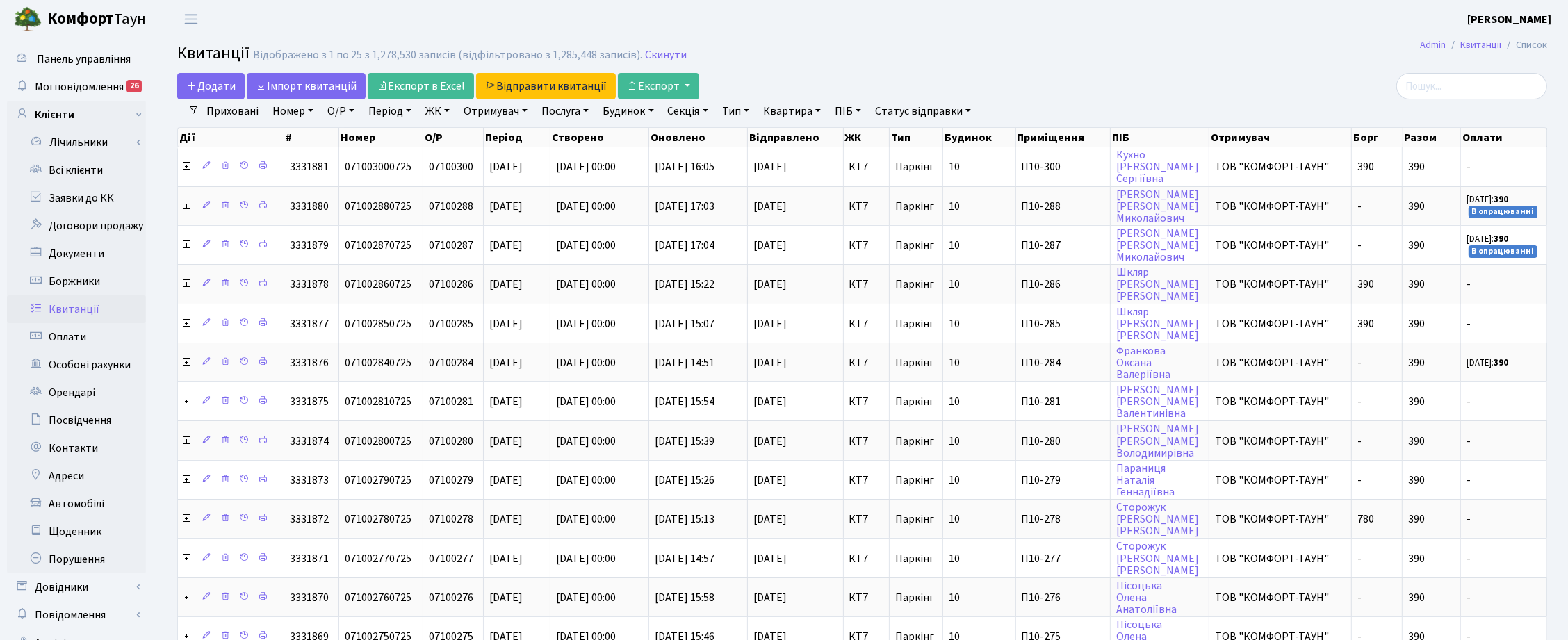
click at [445, 110] on link "ЖК" at bounding box center [437, 111] width 35 height 23
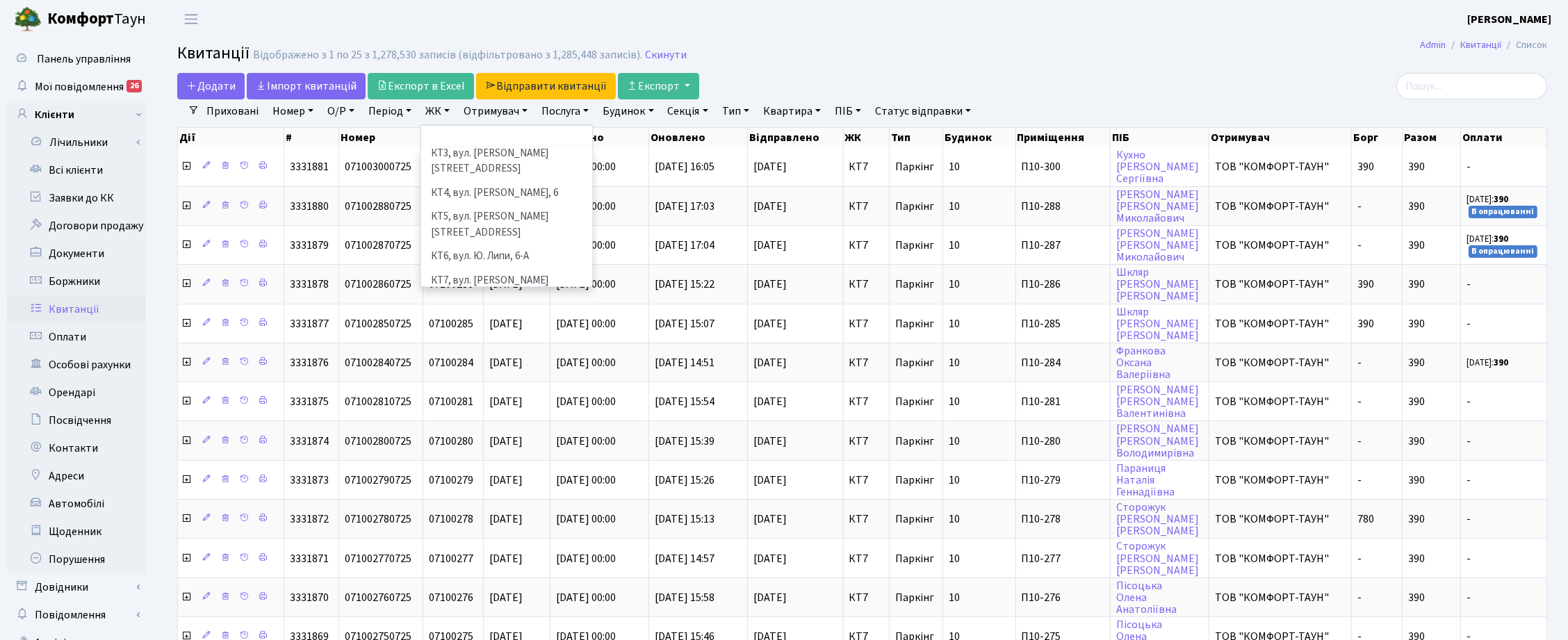
scroll to position [174, 0]
click at [464, 309] on li "СП5, [STREET_ADDRESS]" at bounding box center [506, 321] width 168 height 24
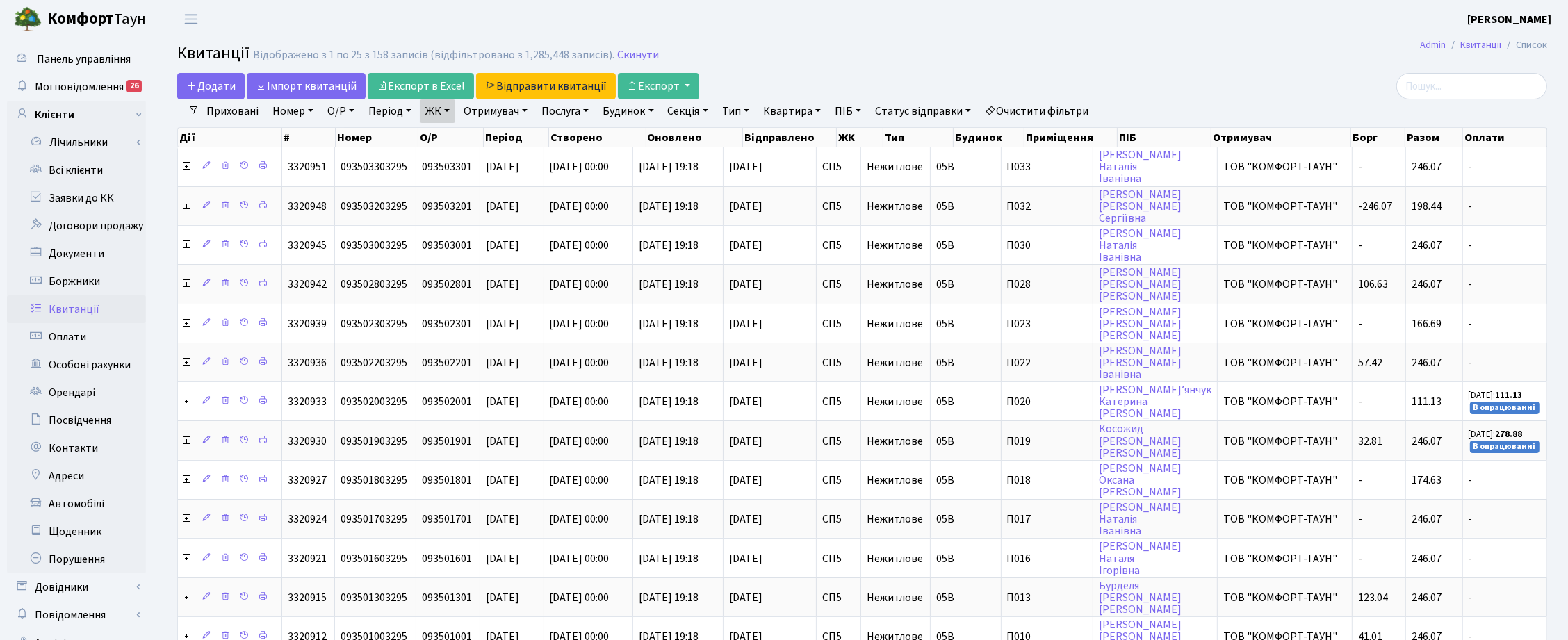
click at [815, 111] on link "Квартира" at bounding box center [791, 111] width 69 height 23
click at [798, 139] on input "text" at bounding box center [798, 138] width 81 height 26
type input "83"
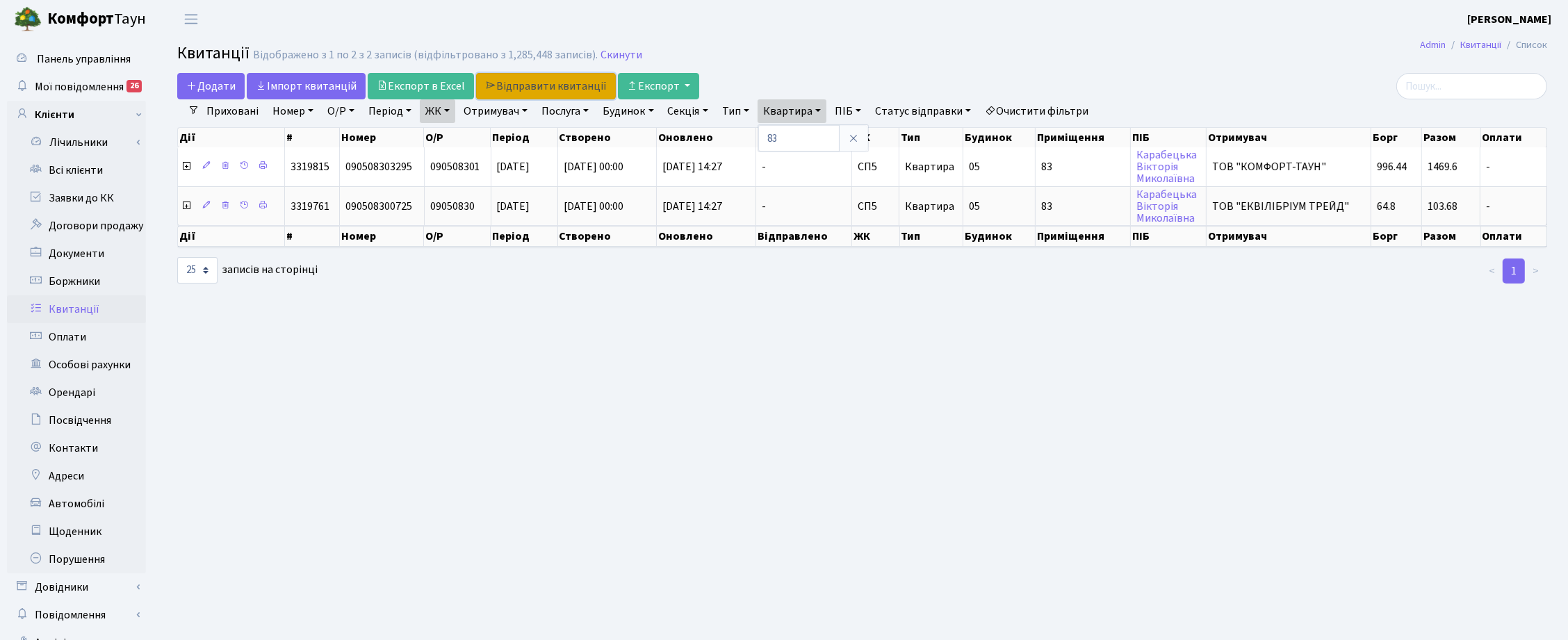
click at [549, 81] on link "Відправити квитанції" at bounding box center [546, 86] width 140 height 26
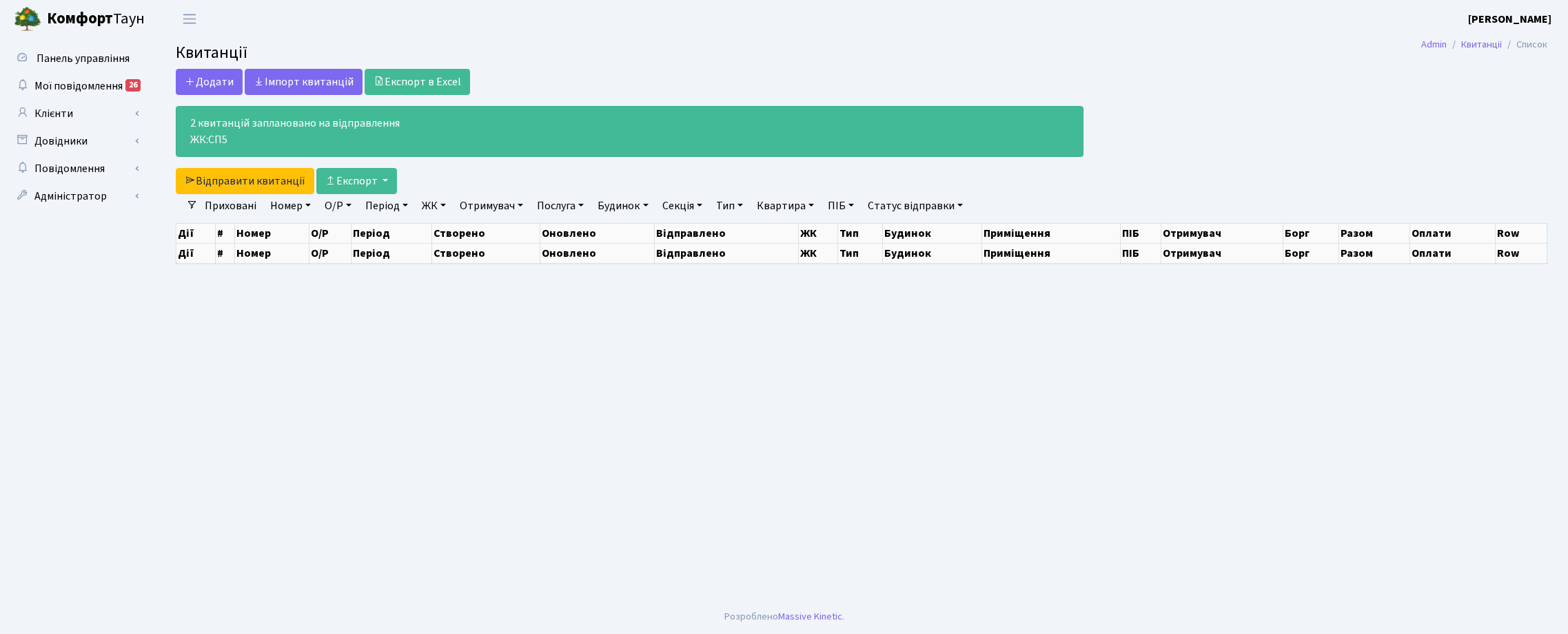
select select "25"
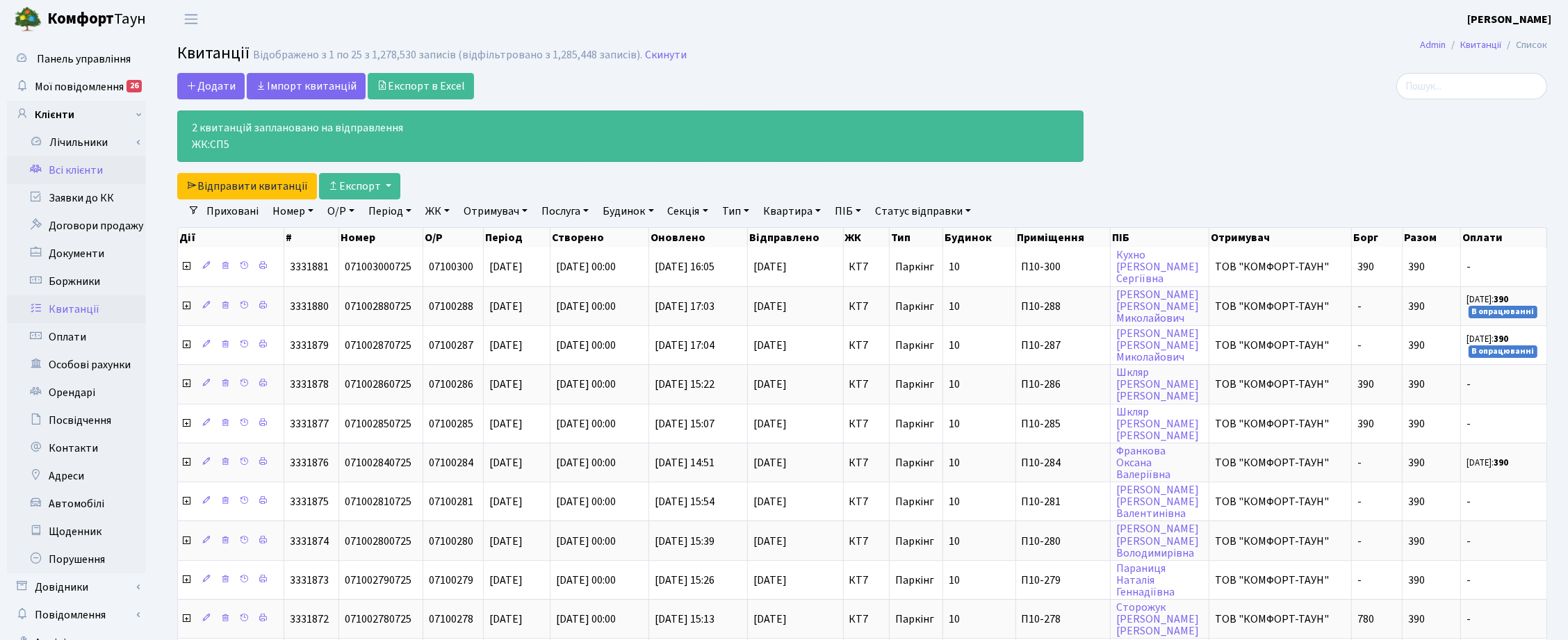
click at [76, 162] on link "Всі клієнти" at bounding box center [76, 171] width 139 height 28
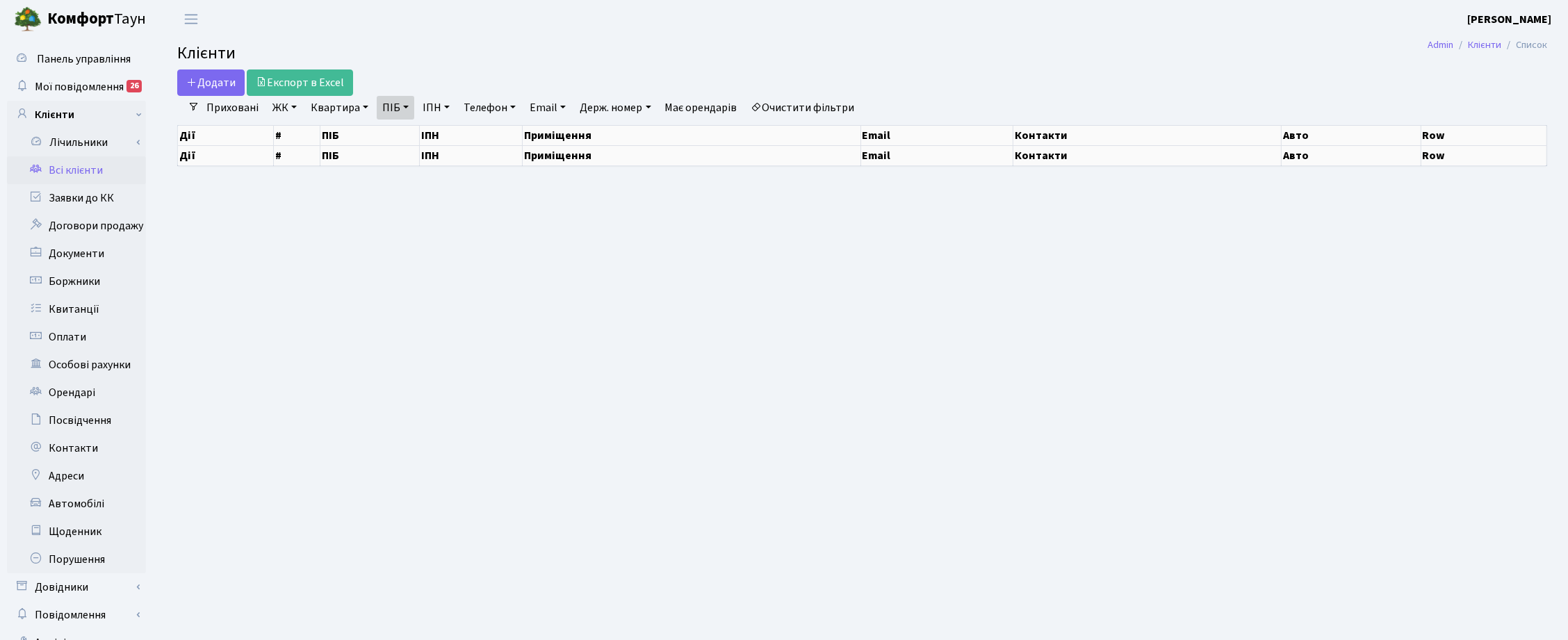
select select "25"
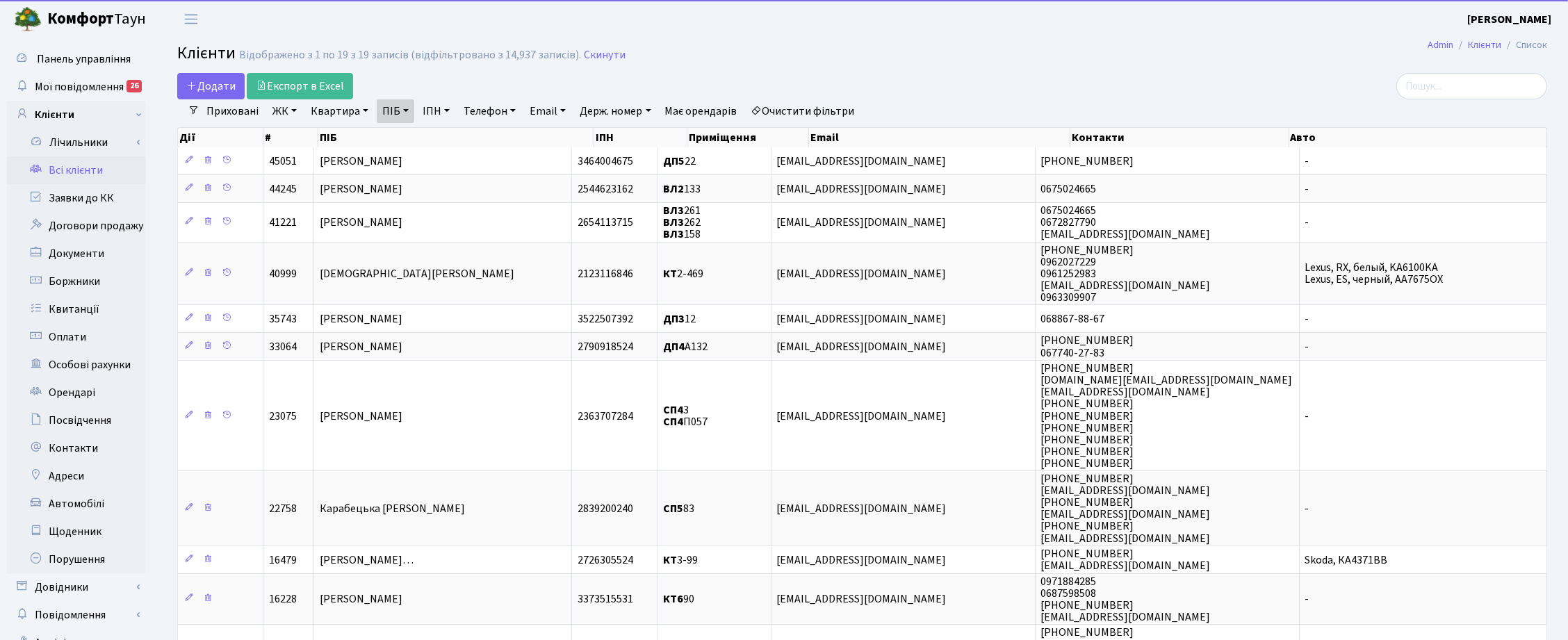
click at [405, 109] on link "ПІБ" at bounding box center [395, 111] width 37 height 23
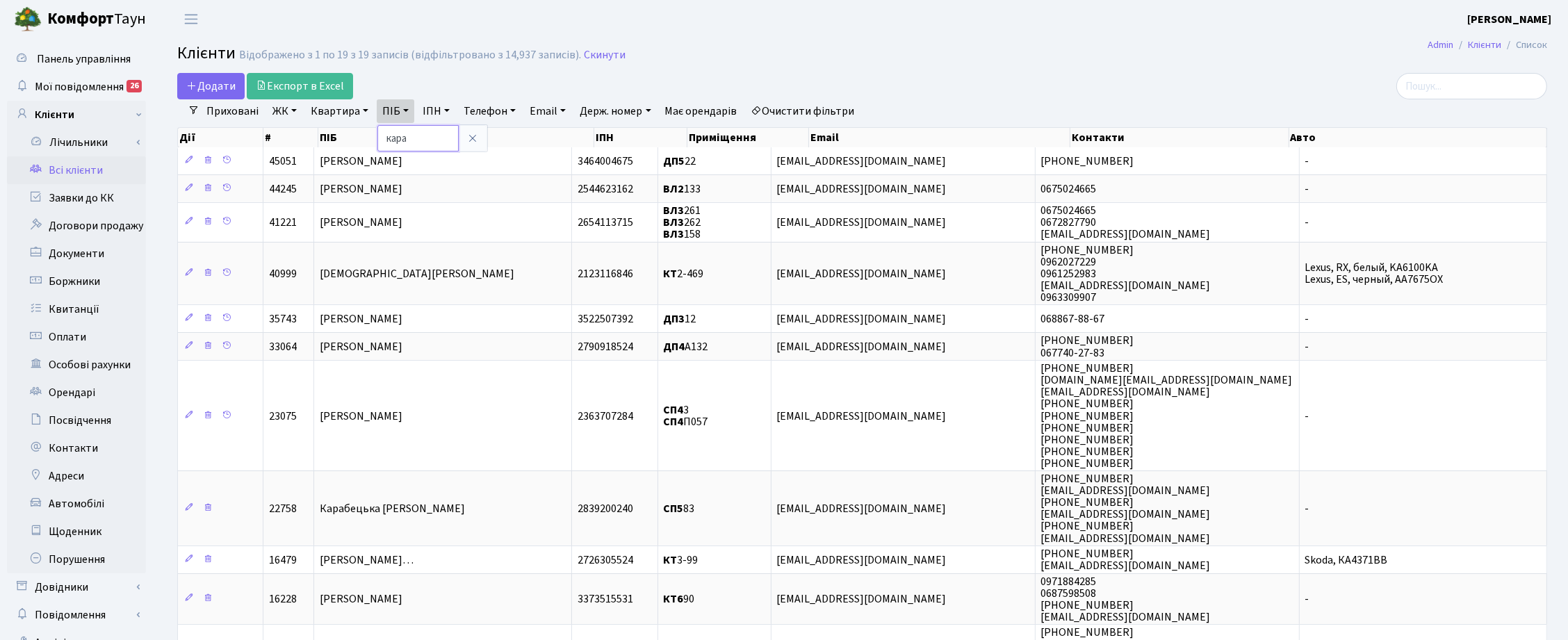
drag, startPoint x: 411, startPoint y: 136, endPoint x: 386, endPoint y: 136, distance: 25.0
click at [386, 136] on input "кара" at bounding box center [418, 138] width 81 height 26
type input "офіс"
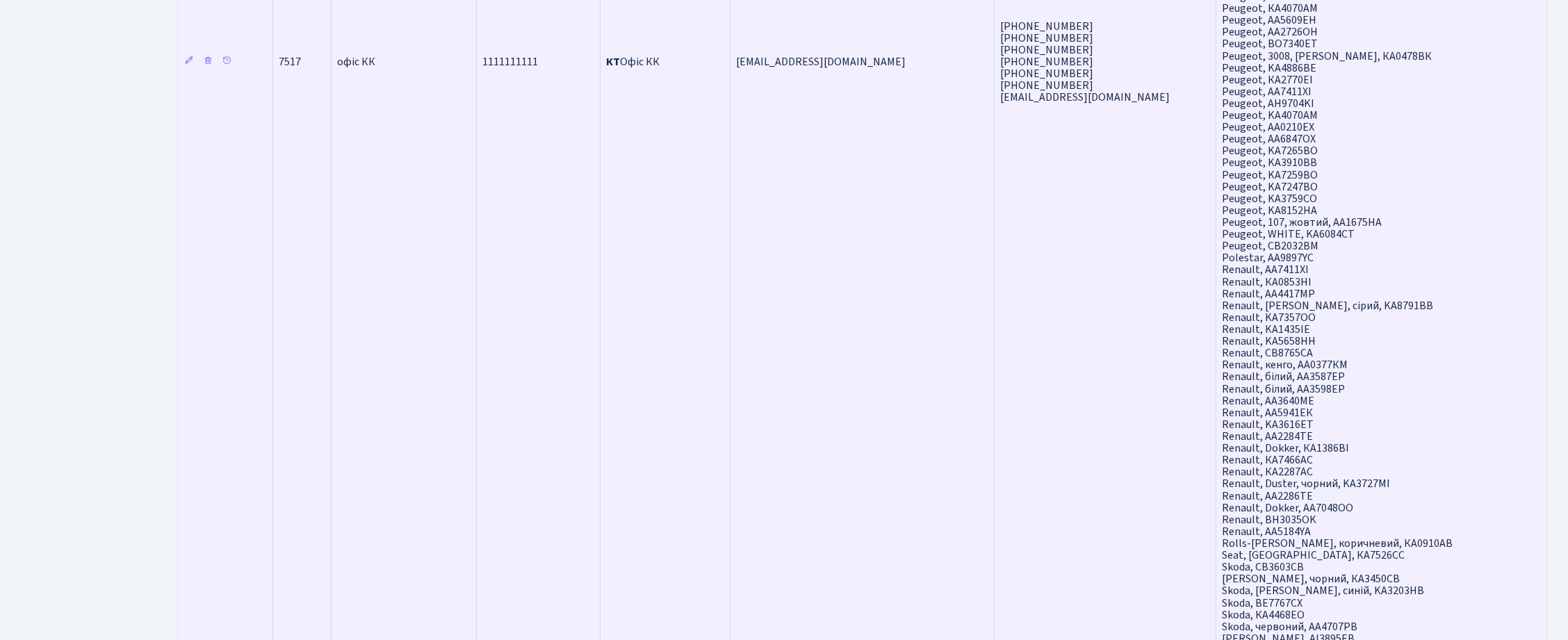
scroll to position [1662, 0]
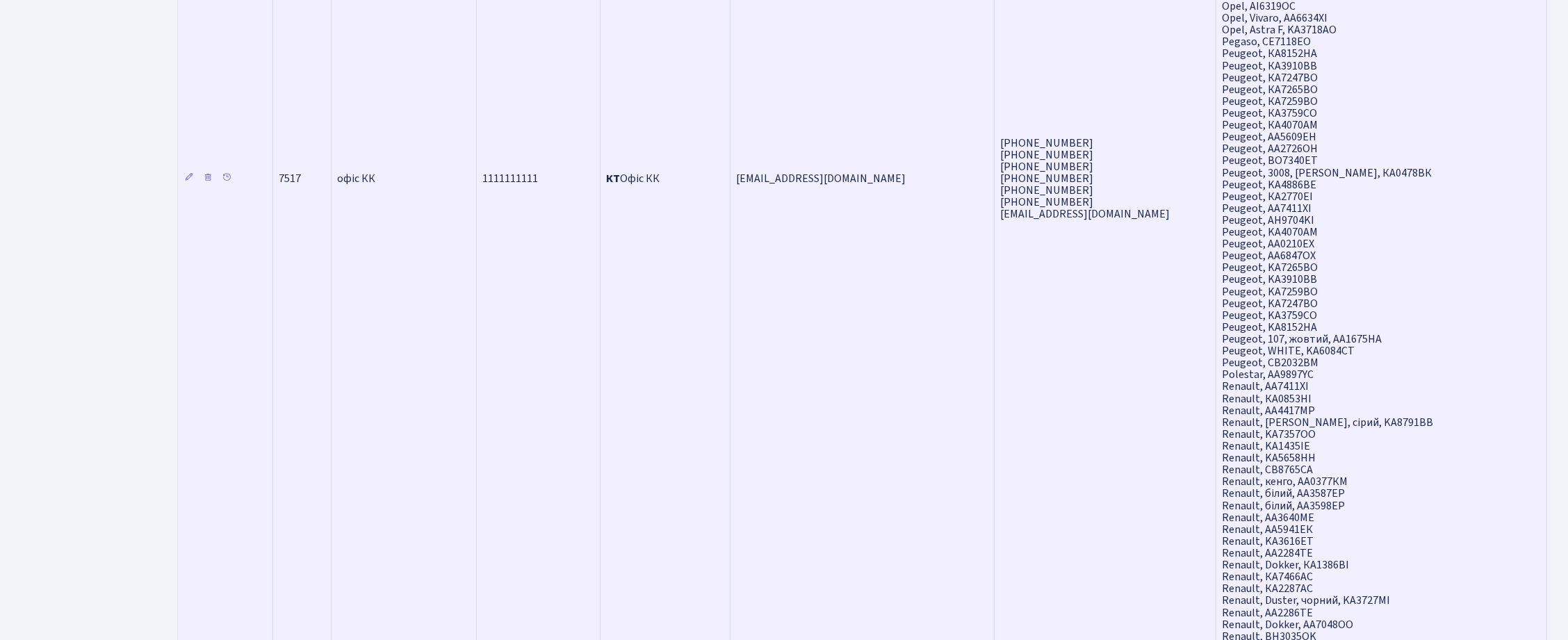
click at [413, 313] on td "офіс КК" at bounding box center [405, 178] width 145 height 1931
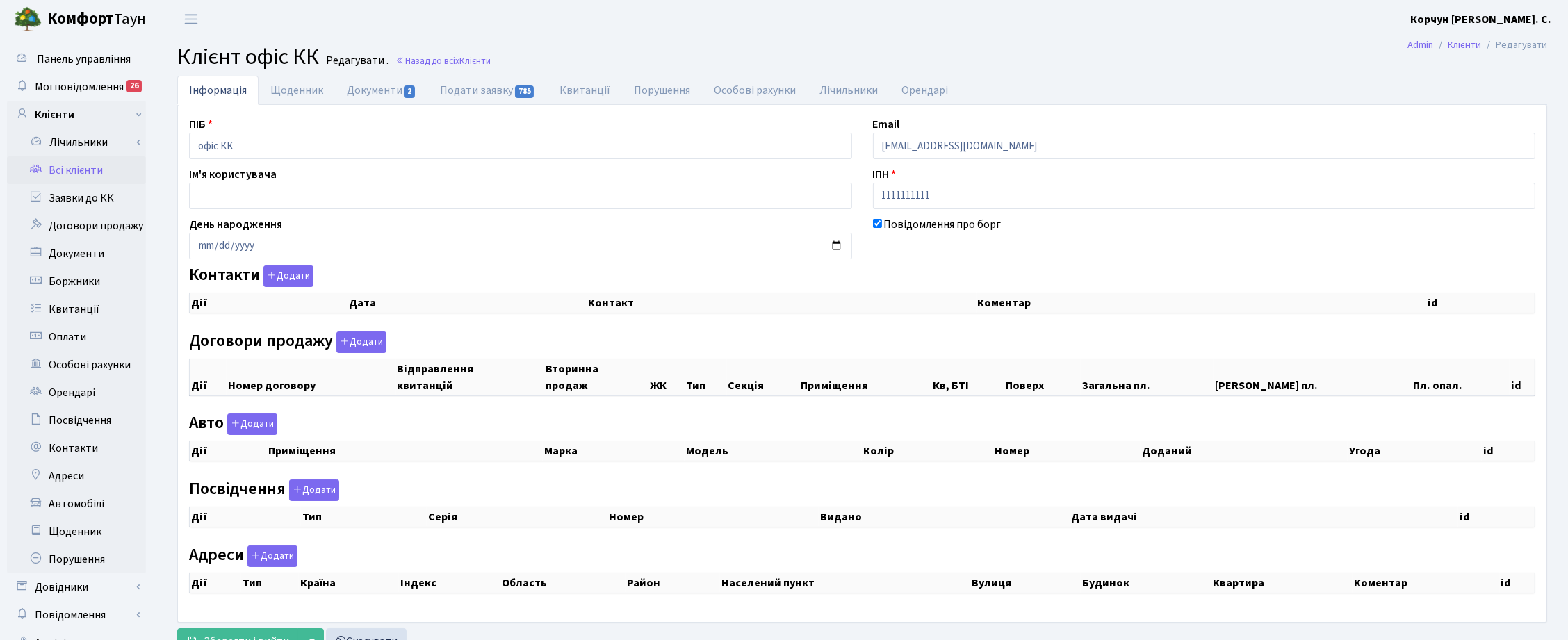
checkbox input "true"
select select "25"
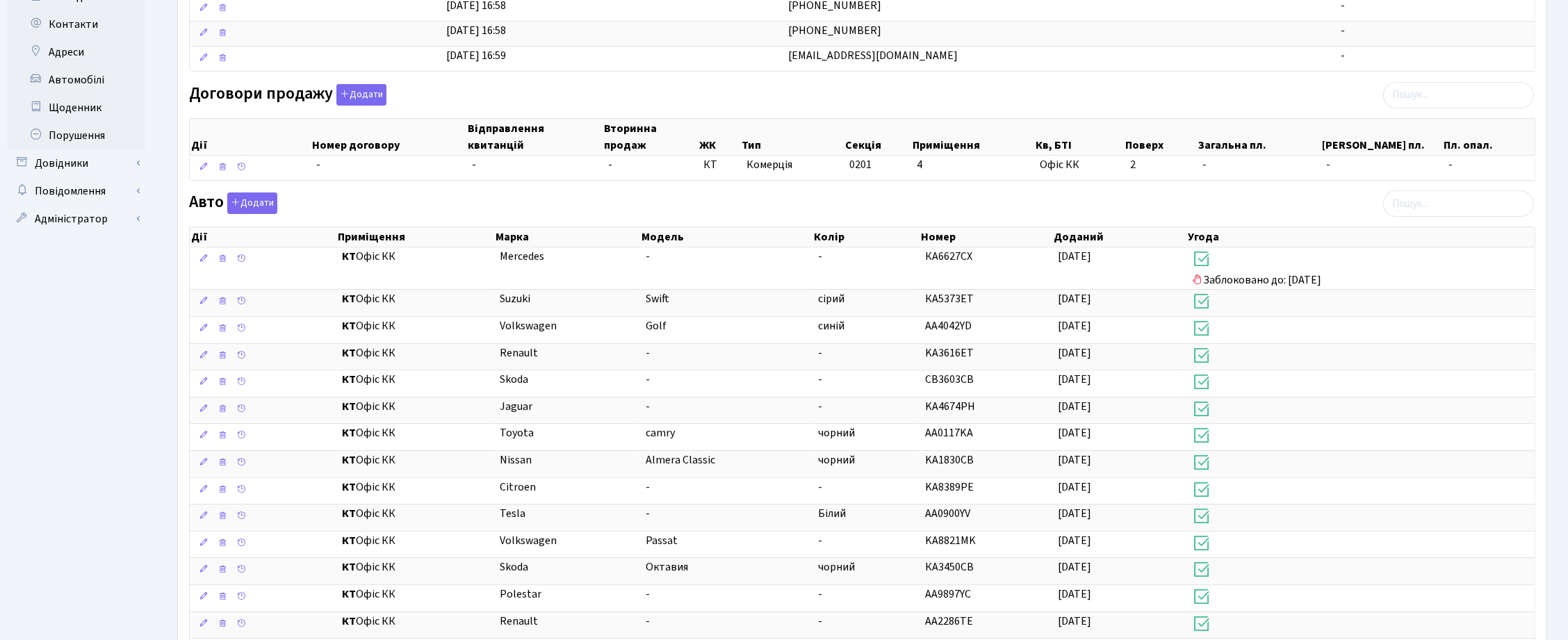
scroll to position [435, 0]
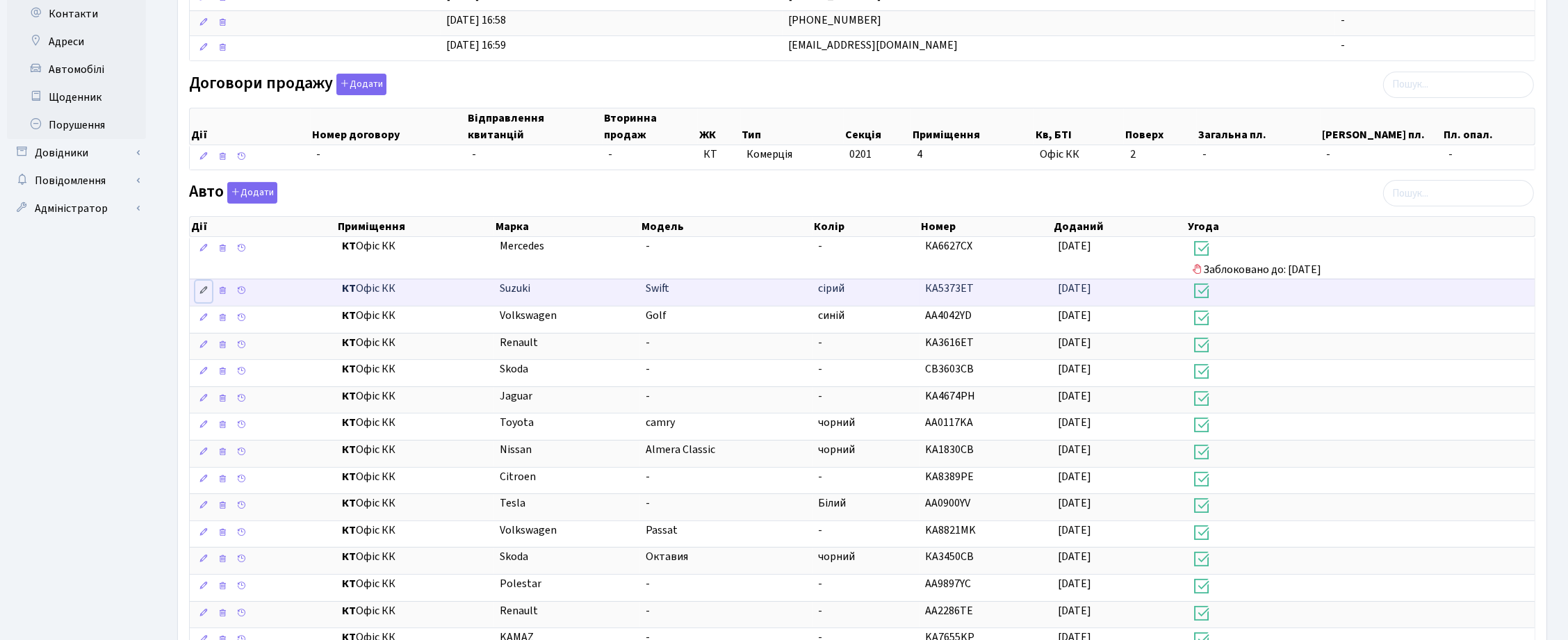
click at [203, 296] on icon at bounding box center [203, 290] width 9 height 9
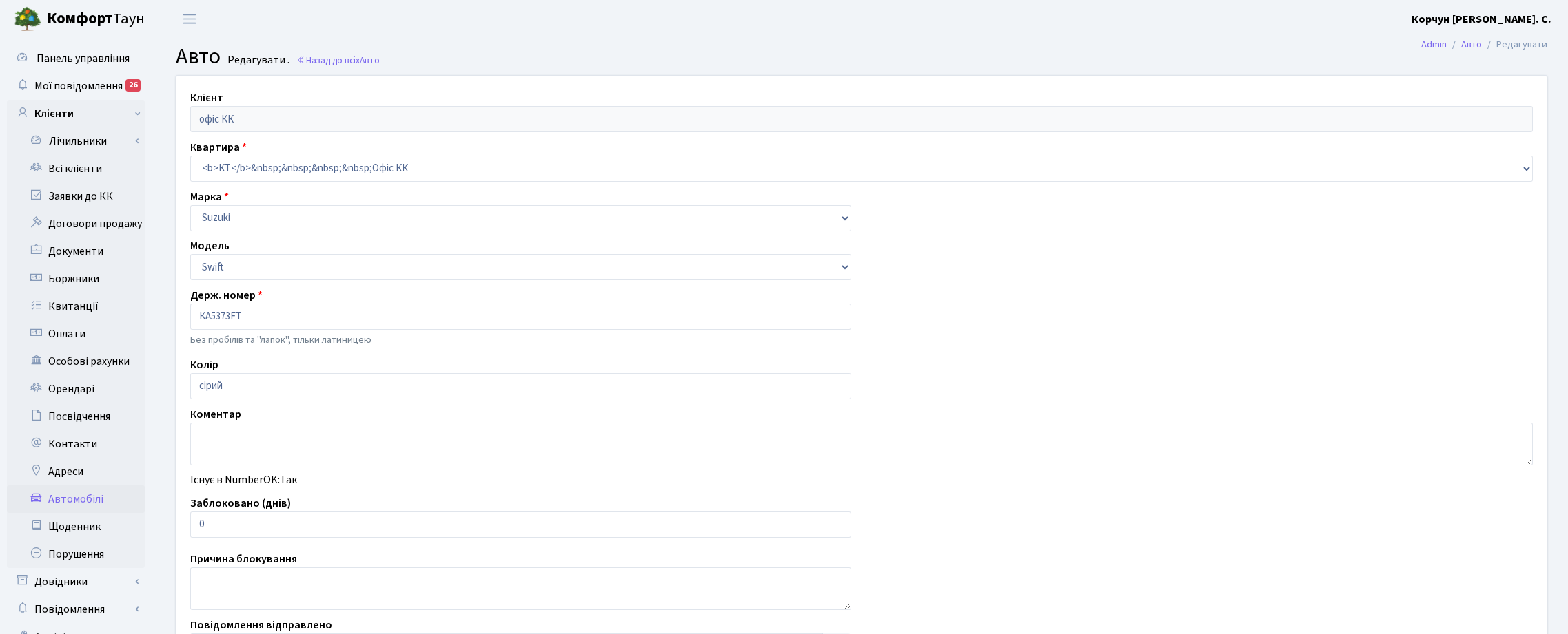
select select "2235"
click at [217, 315] on input "КА5373ЕТ" at bounding box center [518, 317] width 655 height 26
click at [208, 312] on input "КА5273ЕТ" at bounding box center [518, 317] width 655 height 26
click at [209, 313] on input "КА5273ЕТ" at bounding box center [518, 317] width 655 height 26
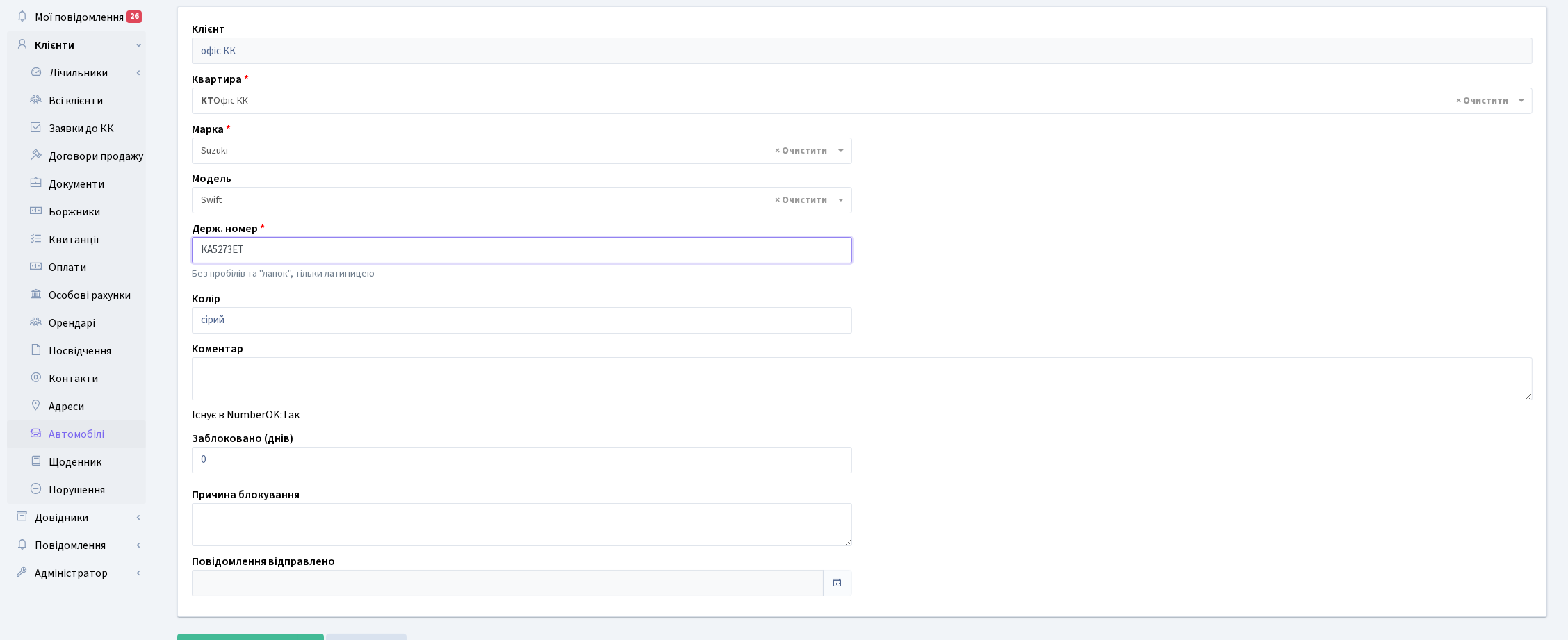
scroll to position [132, 0]
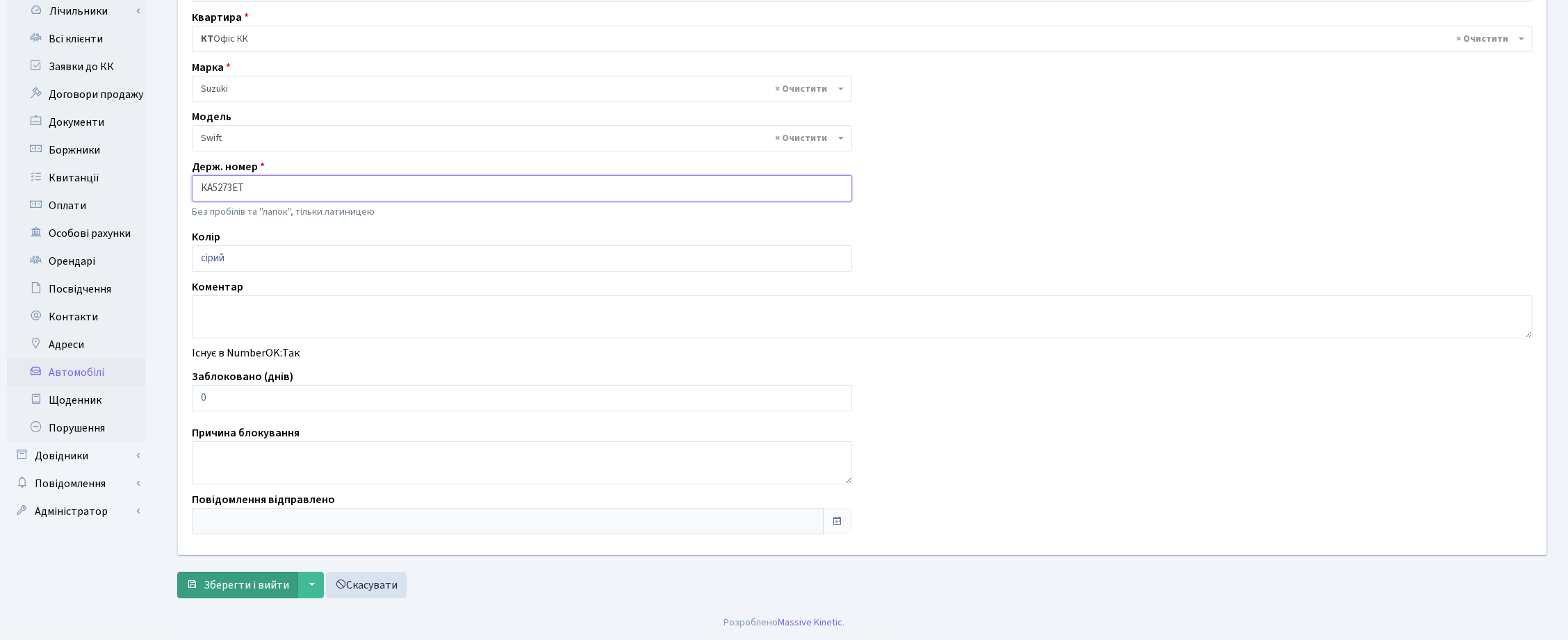
type input "КА5273ЕТ"
click at [227, 585] on span "Зберегти і вийти" at bounding box center [246, 585] width 86 height 15
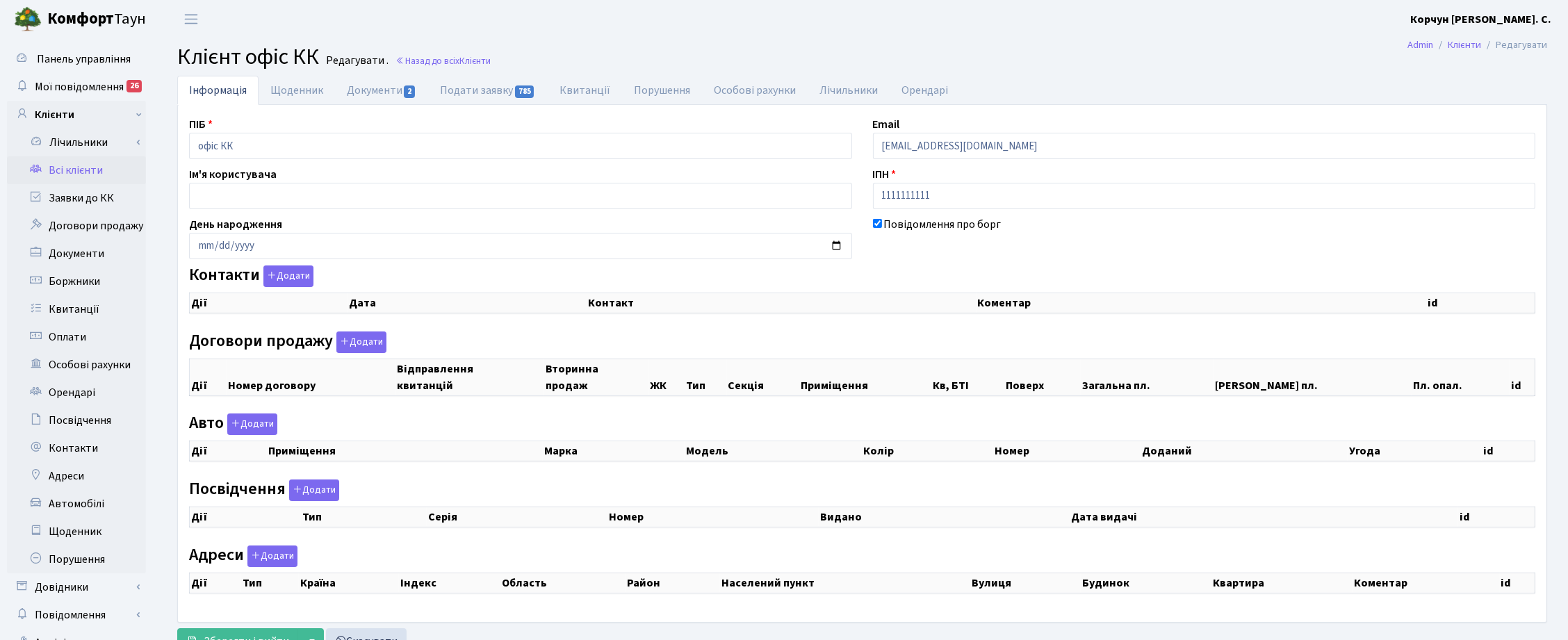
select select "25"
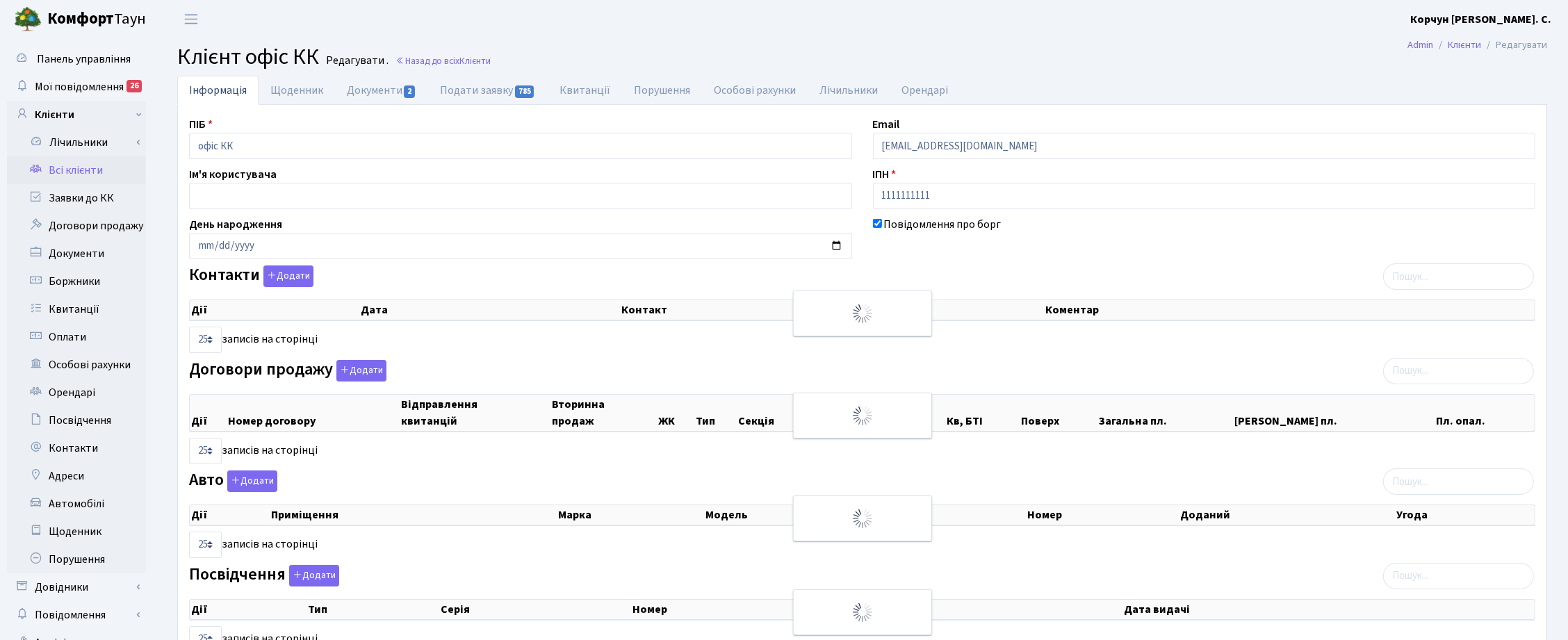
checkbox input "true"
